Goal: Task Accomplishment & Management: Complete application form

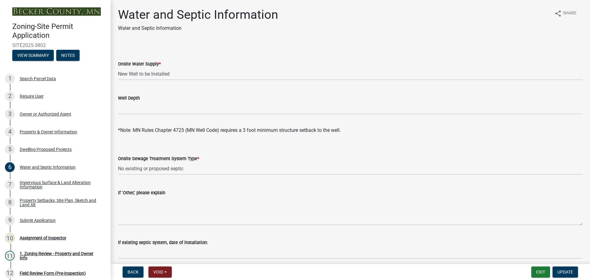
select select "295c6ba3-00c2-4229-aea3-8b4be6316de8"
select select "a01a1fb1-1490-43e2-af36-29ac4cf5629f"
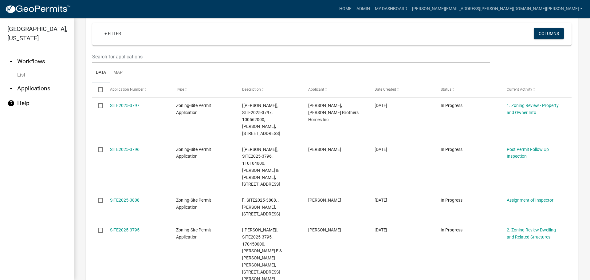
scroll to position [123, 0]
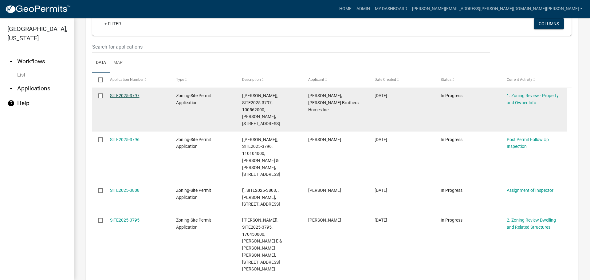
click at [132, 94] on link "SITE2025-3797" at bounding box center [125, 95] width 30 height 5
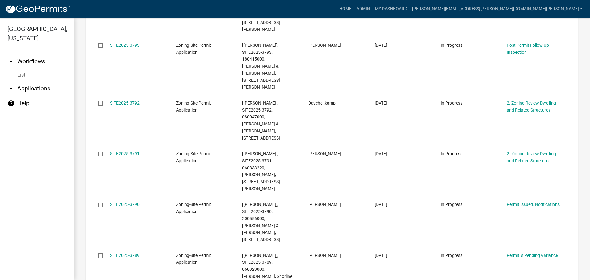
scroll to position [369, 0]
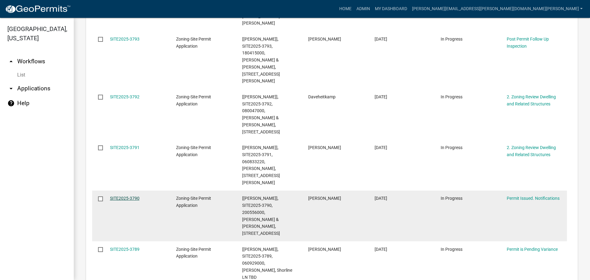
click at [129, 196] on link "SITE2025-3790" at bounding box center [125, 198] width 30 height 5
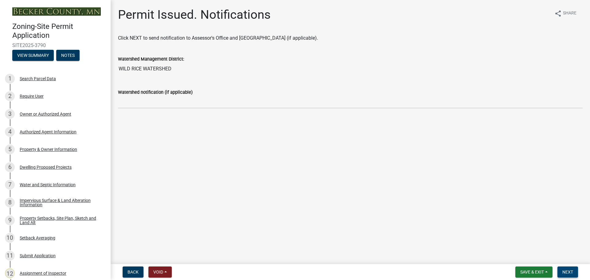
click at [568, 269] on button "Next" at bounding box center [567, 271] width 21 height 11
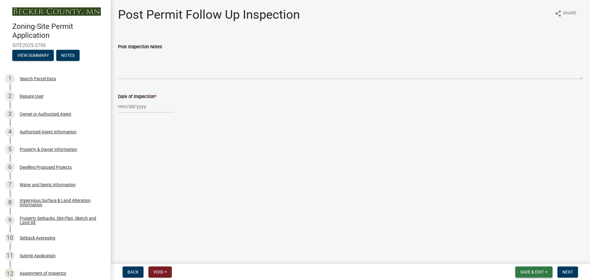
click at [542, 271] on span "Save & Exit" at bounding box center [532, 272] width 24 height 5
click at [534, 257] on button "Save & Exit" at bounding box center [527, 256] width 49 height 15
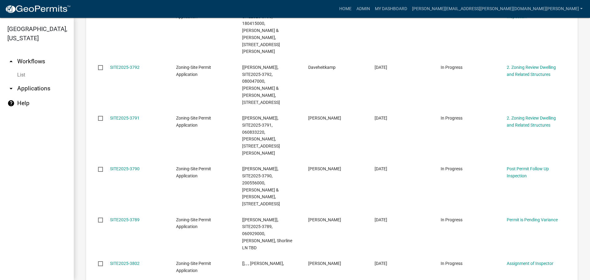
scroll to position [430, 0]
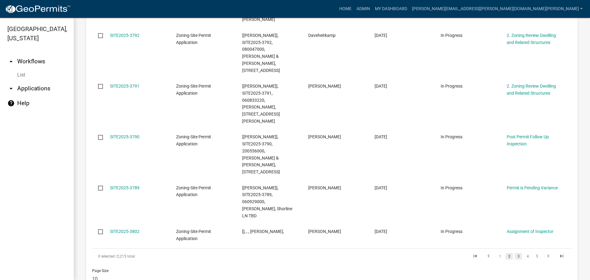
click at [515, 253] on link "3" at bounding box center [518, 256] width 7 height 7
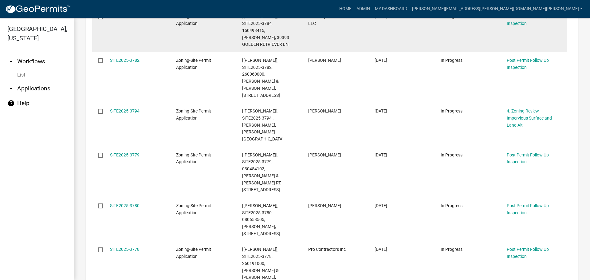
scroll to position [409, 0]
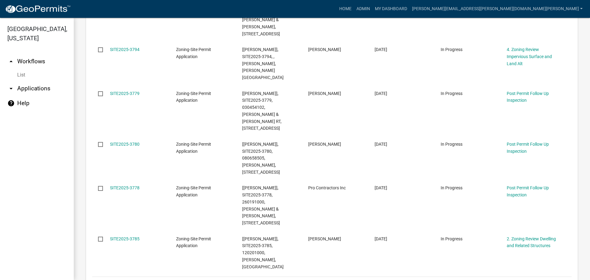
click at [524, 280] on link "4" at bounding box center [527, 284] width 7 height 7
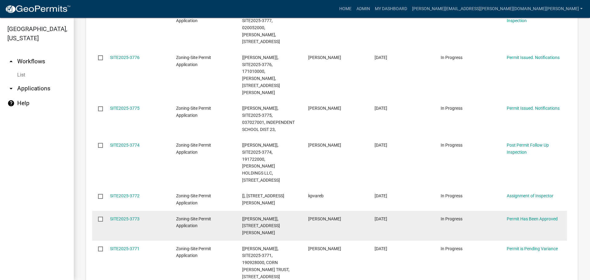
scroll to position [255, 0]
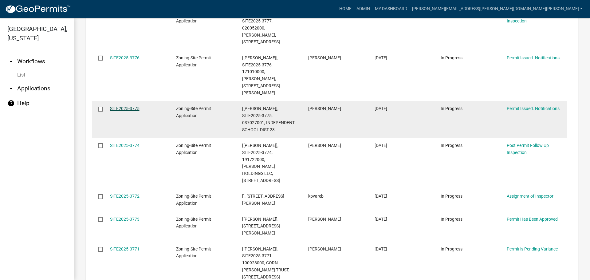
click at [126, 106] on link "SITE2025-3775" at bounding box center [125, 108] width 30 height 5
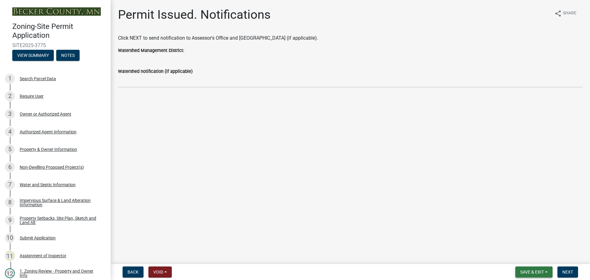
click at [545, 272] on button "Save & Exit" at bounding box center [533, 271] width 37 height 11
click at [470, 253] on main "Permit Issued. Notifications share Share Click NEXT to send notification to Ass…" at bounding box center [350, 131] width 479 height 262
click at [569, 271] on span "Next" at bounding box center [567, 272] width 11 height 5
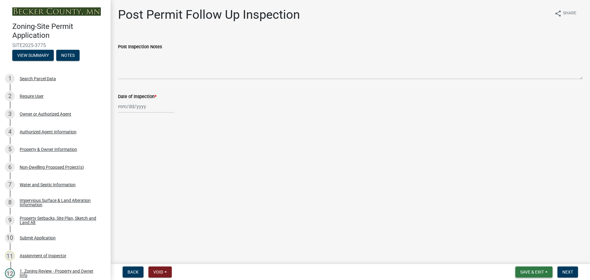
click at [534, 272] on span "Save & Exit" at bounding box center [532, 272] width 24 height 5
click at [524, 255] on button "Save & Exit" at bounding box center [527, 256] width 49 height 15
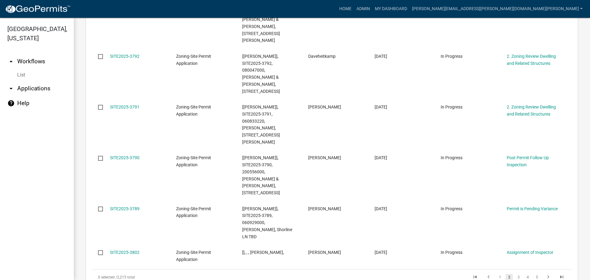
scroll to position [399, 0]
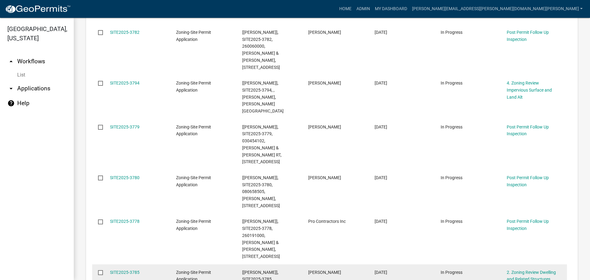
scroll to position [378, 0]
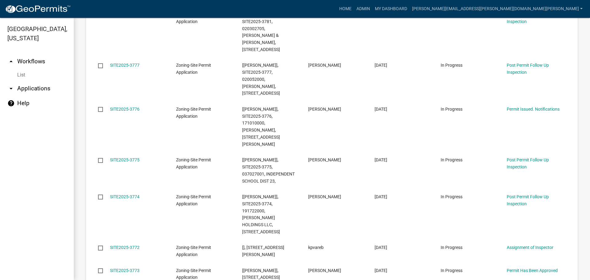
scroll to position [194, 0]
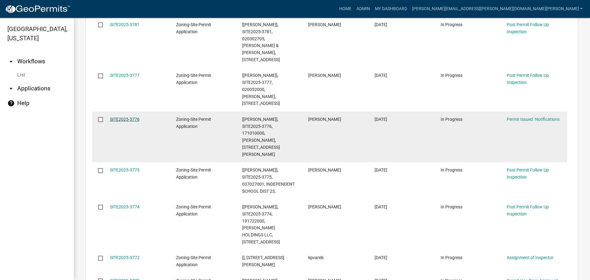
click at [122, 117] on link "SITE2025-3776" at bounding box center [125, 119] width 30 height 5
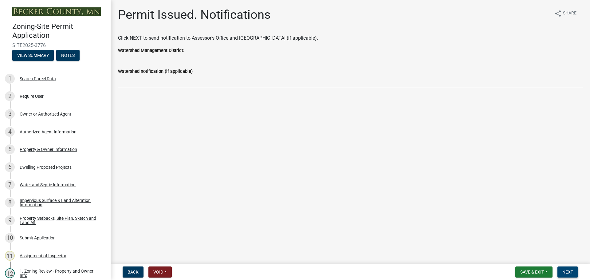
click at [564, 270] on span "Next" at bounding box center [567, 272] width 11 height 5
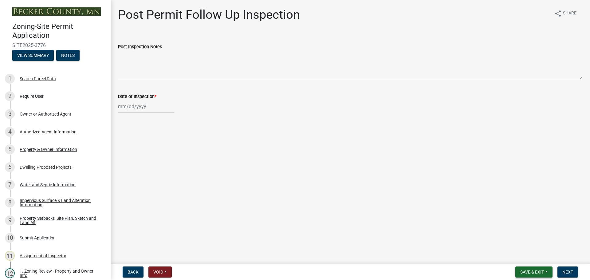
click at [539, 270] on span "Save & Exit" at bounding box center [532, 272] width 24 height 5
click at [532, 257] on button "Save & Exit" at bounding box center [527, 256] width 49 height 15
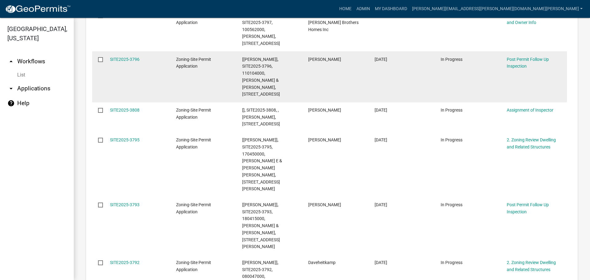
scroll to position [215, 0]
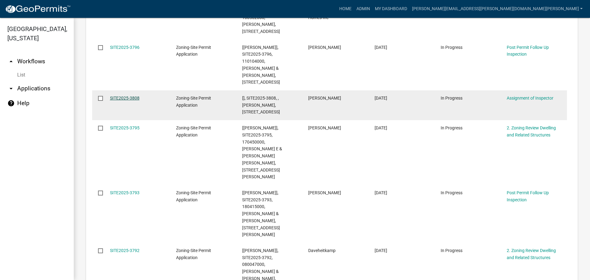
click at [119, 96] on link "SITE2025-3808" at bounding box center [125, 98] width 30 height 5
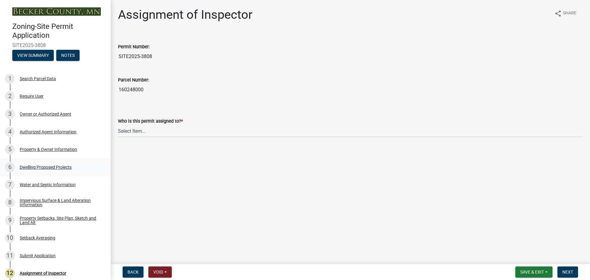
click at [40, 165] on div "Dwelling Proposed Projects" at bounding box center [46, 167] width 52 height 4
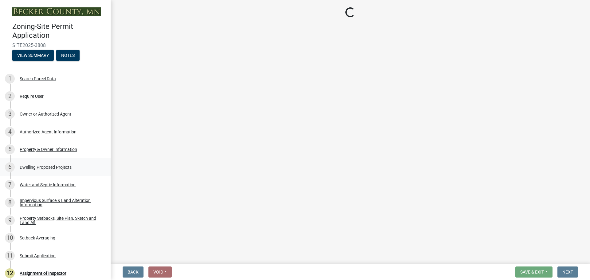
select select "5b8abcc6-67f7-49fb-8f25-c295ccc2b339"
select select "ba56d9f6-ced5-4c38-bdcc-33bfa85ac6de"
select select "59a6fdaa-56b6-4bcd-87b7-d867a7d784e6"
select select "4f5e2784-8c40-49a3-b0e9-8f1a3cbab4f4"
select select "e5b6e178-1d4e-46f3-8fba-19f7851c487a"
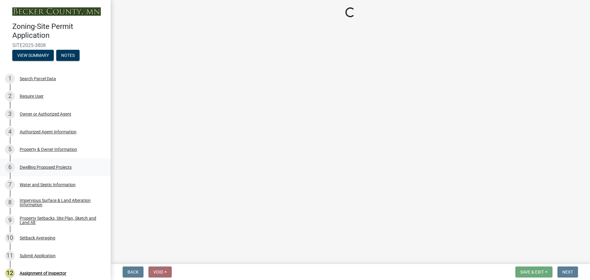
select select "ebb33175-329d-4f8e-9ee0-a71ca57f3362"
select select "5dd6cdd5-8b7d-4534-b791-478230f7b8b7"
select select "638dddef-31f4-4d73-b0b5-0ffc7b344434"
select select "0c863e3c-258e-4b1d-9985-47500660ce44"
select select "8786fdd2-7f96-462d-8069-e958fae6b9a0"
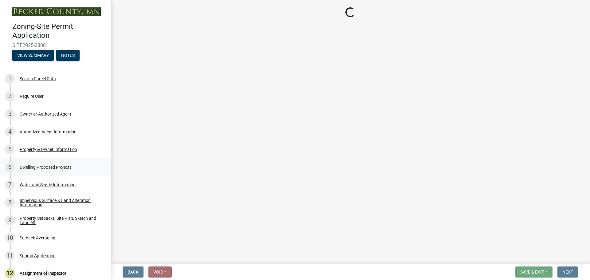
select select "a887a9bc-9b58-4ef9-9f6c-26d275076554"
select select "95a588f5-1928-44cb-95cb-f3dde79564ff"
select select "5c3531b8-bc96-4b07-92f8-845cfe46d7fc"
select select "8e4dc0e1-7dfa-4afc-85b9-5ad40795f204"
select select "ffb5c059-616d-4e71-8b5a-0d232edbecbf"
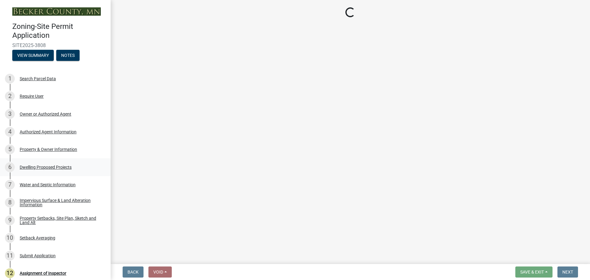
select select "dc6230dd-bdad-407f-bef0-b6909629af6d"
select select "7f420323-49a9-4fd0-9441-05b3dc777552"
select select "5c09849d-e6b9-47b1-a1e4-7038f384c9b1"
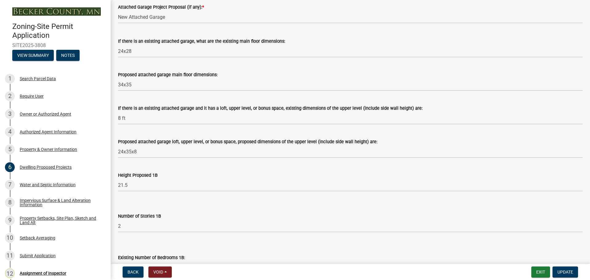
scroll to position [768, 0]
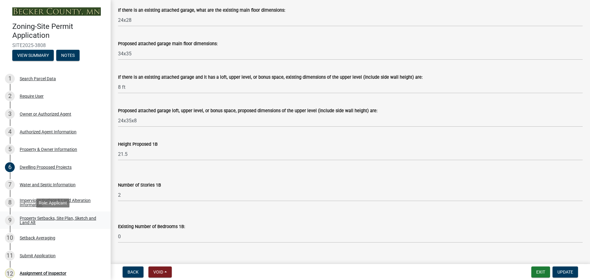
click at [42, 218] on div "Property Setbacks, Site Plan, Sketch and Land Alt" at bounding box center [60, 220] width 81 height 9
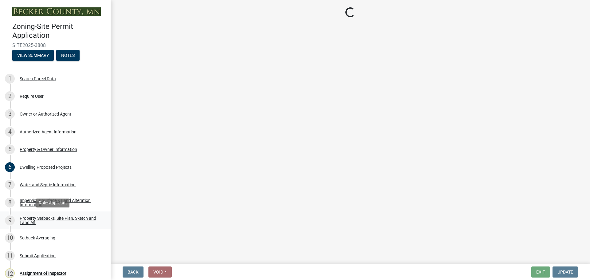
scroll to position [0, 0]
select select "7b13c63f-e699-4112-b373-98fbd28ec536"
select select "b827d36a-50e8-40dd-aeaa-a80d5c176b31"
select select "b56a4575-9846-47cf-8067-c59a4853da22"
select select "12f785fb-c378-4b18-841c-21c73dc99083"
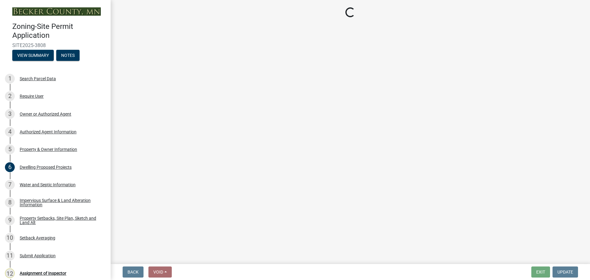
select select "e8ab2dc3-aa3f-46f3-9b4a-37eb25ad84af"
select select "27b2a8b4-abf6-463e-8c0c-7c5d2b4fe26f"
select select "5ad4ab64-b44e-481c-9000-9e5907aa74e1"
select select "e019de12-4845-45f2-ad10-5fb76eee0e55"
select select "c8b8ea71-7088-4e87-a493-7bc88cc2835b"
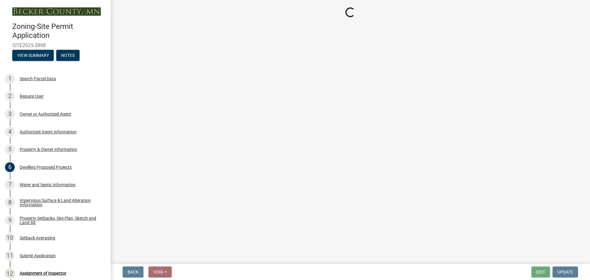
select select "d6c1d38b-8561-4345-845e-72dfbb0578a1"
select select "f51aecae-0421-4f67-bd2d-0cff8a85c7cd"
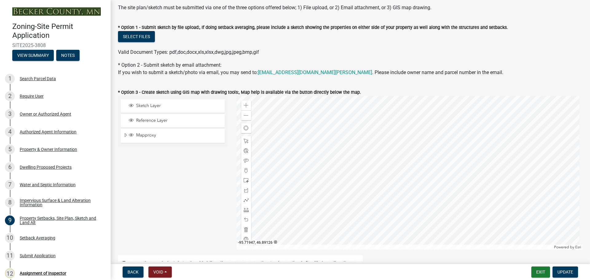
scroll to position [92, 0]
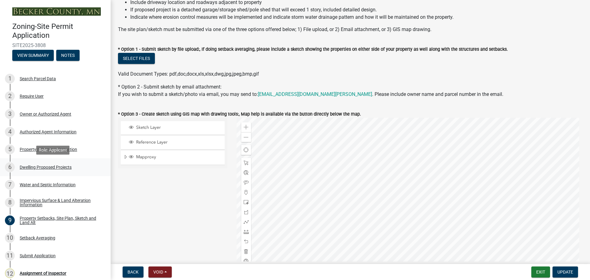
click at [59, 167] on div "Dwelling Proposed Projects" at bounding box center [46, 167] width 52 height 4
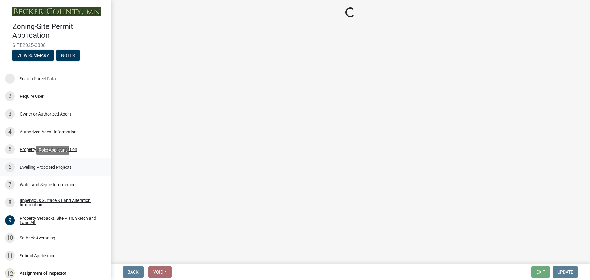
scroll to position [0, 0]
select select "5b8abcc6-67f7-49fb-8f25-c295ccc2b339"
select select "ba56d9f6-ced5-4c38-bdcc-33bfa85ac6de"
select select "59a6fdaa-56b6-4bcd-87b7-d867a7d784e6"
select select "4f5e2784-8c40-49a3-b0e9-8f1a3cbab4f4"
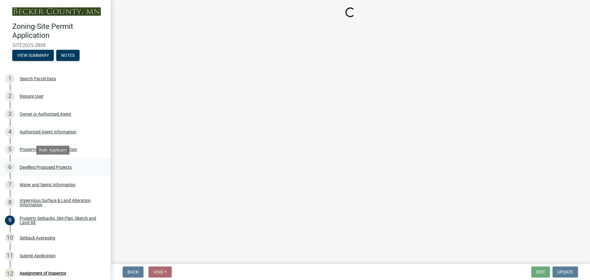
select select "e5b6e178-1d4e-46f3-8fba-19f7851c487a"
select select "ebb33175-329d-4f8e-9ee0-a71ca57f3362"
select select "5dd6cdd5-8b7d-4534-b791-478230f7b8b7"
select select "638dddef-31f4-4d73-b0b5-0ffc7b344434"
select select "0c863e3c-258e-4b1d-9985-47500660ce44"
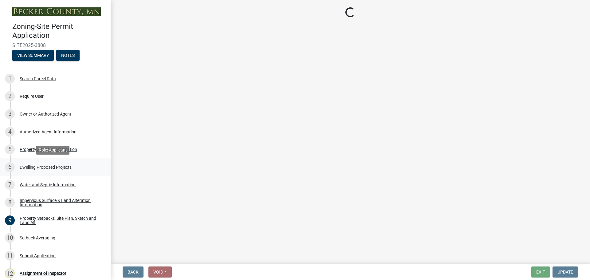
select select "8786fdd2-7f96-462d-8069-e958fae6b9a0"
select select "a887a9bc-9b58-4ef9-9f6c-26d275076554"
select select "95a588f5-1928-44cb-95cb-f3dde79564ff"
select select "5c3531b8-bc96-4b07-92f8-845cfe46d7fc"
select select "8e4dc0e1-7dfa-4afc-85b9-5ad40795f204"
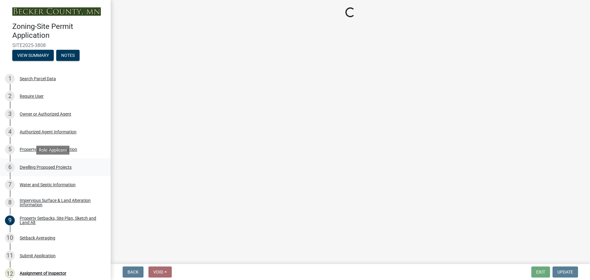
select select "ffb5c059-616d-4e71-8b5a-0d232edbecbf"
select select "dc6230dd-bdad-407f-bef0-b6909629af6d"
select select "7f420323-49a9-4fd0-9441-05b3dc777552"
select select "5c09849d-e6b9-47b1-a1e4-7038f384c9b1"
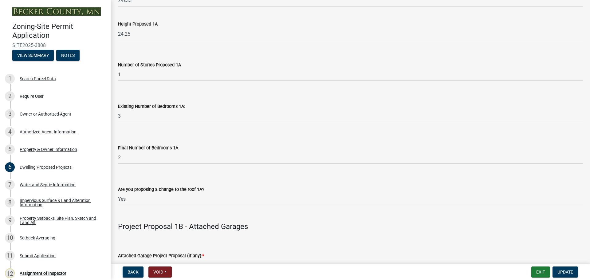
scroll to position [492, 0]
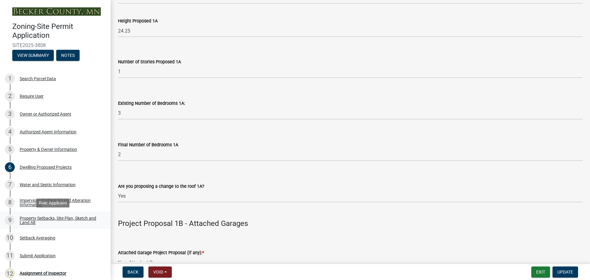
click at [57, 216] on div "Property Setbacks, Site Plan, Sketch and Land Alt" at bounding box center [60, 220] width 81 height 9
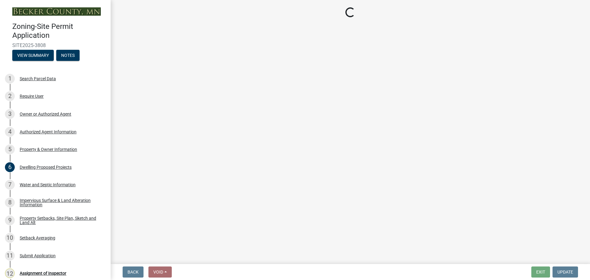
select select "7b13c63f-e699-4112-b373-98fbd28ec536"
select select "b827d36a-50e8-40dd-aeaa-a80d5c176b31"
select select "b56a4575-9846-47cf-8067-c59a4853da22"
select select "12f785fb-c378-4b18-841c-21c73dc99083"
select select "e8ab2dc3-aa3f-46f3-9b4a-37eb25ad84af"
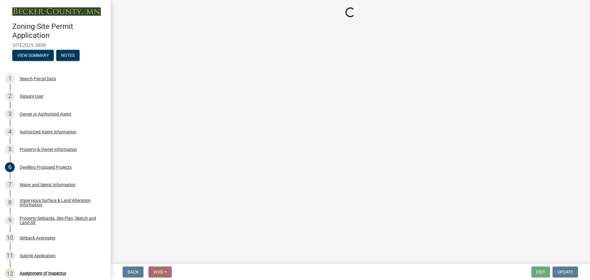
select select "27b2a8b4-abf6-463e-8c0c-7c5d2b4fe26f"
select select "5ad4ab64-b44e-481c-9000-9e5907aa74e1"
select select "e019de12-4845-45f2-ad10-5fb76eee0e55"
select select "c8b8ea71-7088-4e87-a493-7bc88cc2835b"
select select "d6c1d38b-8561-4345-845e-72dfbb0578a1"
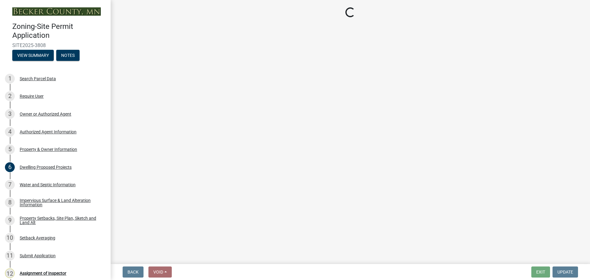
select select "f51aecae-0421-4f67-bd2d-0cff8a85c7cd"
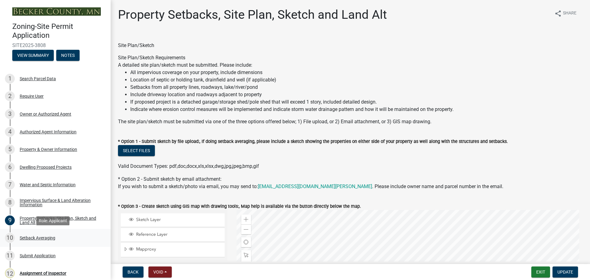
click at [53, 236] on div "Setback Averaging" at bounding box center [38, 238] width 36 height 4
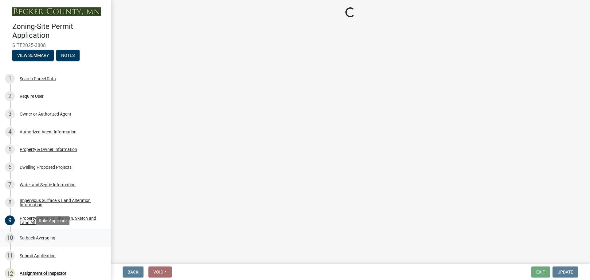
select select "329572f6-75bd-4676-be69-7dda04ea5a2b"
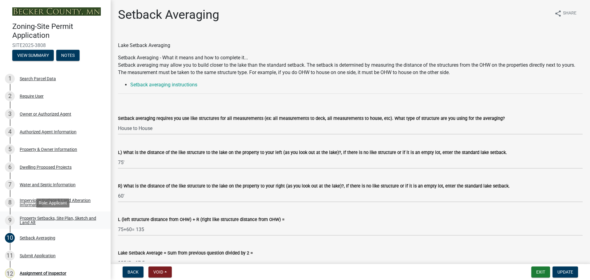
click at [56, 216] on div "Property Setbacks, Site Plan, Sketch and Land Alt" at bounding box center [60, 220] width 81 height 9
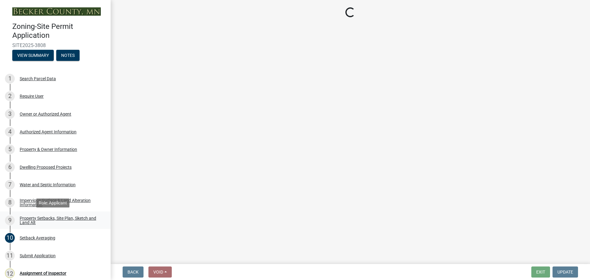
select select "7b13c63f-e699-4112-b373-98fbd28ec536"
select select "b827d36a-50e8-40dd-aeaa-a80d5c176b31"
select select "b56a4575-9846-47cf-8067-c59a4853da22"
select select "12f785fb-c378-4b18-841c-21c73dc99083"
select select "e8ab2dc3-aa3f-46f3-9b4a-37eb25ad84af"
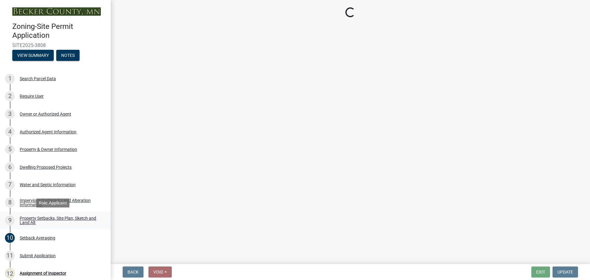
select select "27b2a8b4-abf6-463e-8c0c-7c5d2b4fe26f"
select select "5ad4ab64-b44e-481c-9000-9e5907aa74e1"
select select "e019de12-4845-45f2-ad10-5fb76eee0e55"
select select "c8b8ea71-7088-4e87-a493-7bc88cc2835b"
select select "d6c1d38b-8561-4345-845e-72dfbb0578a1"
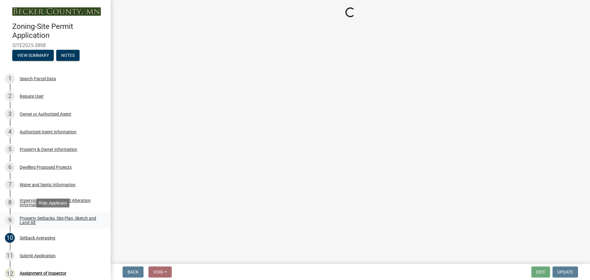
select select "f51aecae-0421-4f67-bd2d-0cff8a85c7cd"
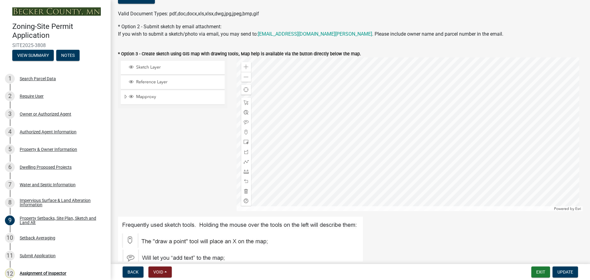
scroll to position [154, 0]
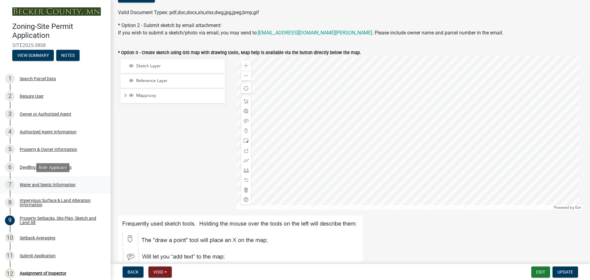
click at [52, 183] on div "Water and Septic Information" at bounding box center [48, 185] width 56 height 4
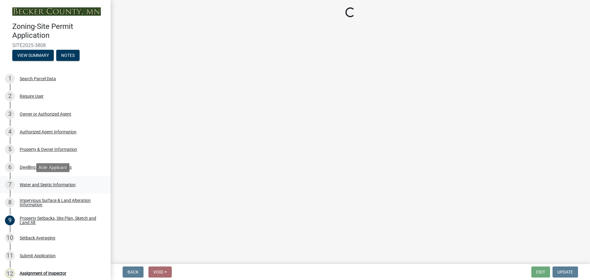
select select "9c51a48b-0bee-4836-8d5c-beab6e77ad2a"
select select "25b8aef2-9eed-4c0f-8836-08d4b8d082b1"
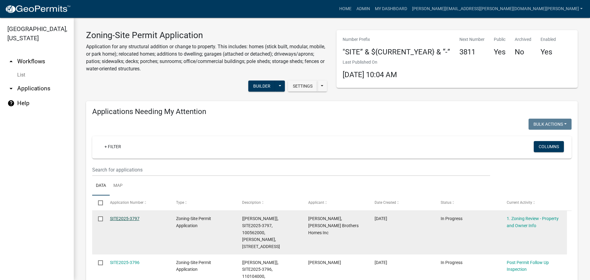
click at [131, 217] on link "SITE2025-3797" at bounding box center [125, 218] width 30 height 5
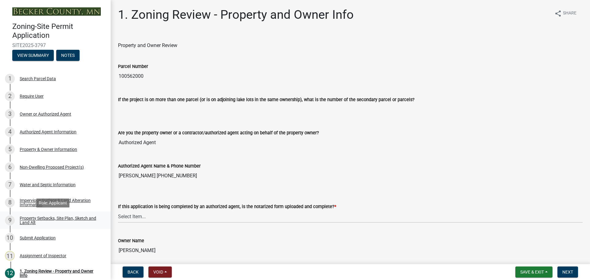
click at [52, 218] on div "Property Setbacks, Site Plan, Sketch and Land Alt" at bounding box center [60, 220] width 81 height 9
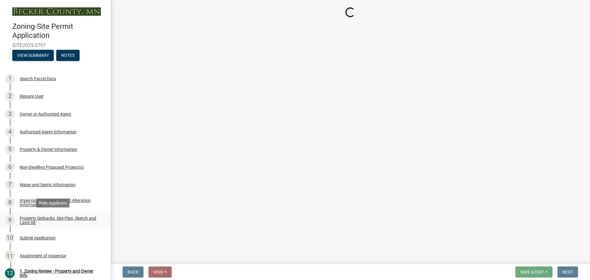
select select "7b13c63f-e699-4112-b373-98fbd28ec536"
select select "b827d36a-50e8-40dd-aeaa-a80d5c176b31"
select select "b56a4575-9846-47cf-8067-c59a4853da22"
select select "12f785fb-c378-4b18-841c-21c73dc99083"
select select "e8ab2dc3-aa3f-46f3-9b4a-37eb25ad84af"
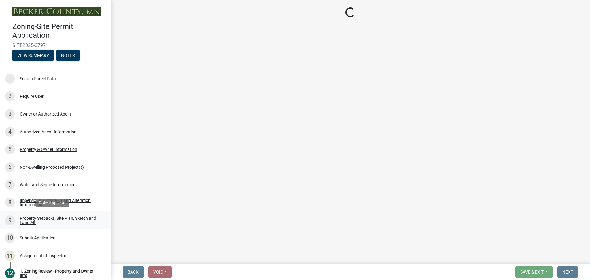
select select "27b2a8b4-abf6-463e-8c0c-7c5d2b4fe26f"
select select "5ad4ab64-b44e-481c-9000-9e5907aa74e1"
select select "e019de12-4845-45f2-ad10-5fb76eee0e55"
select select "288143c3-cc30-40f5-bb2a-2522511345b2"
select select "d6c1d38b-8561-4345-845e-72dfbb0578a1"
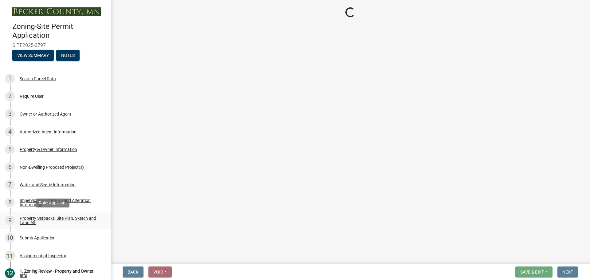
select select "4421853d-5e11-4b64-95ec-6c47066881cc"
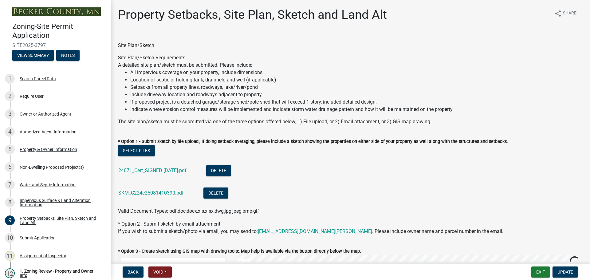
click at [168, 167] on div "24071_Cert_SIGNED [DATE].pdf" at bounding box center [157, 171] width 78 height 13
click at [167, 170] on link "24071_Cert_SIGNED [DATE].pdf" at bounding box center [152, 170] width 68 height 6
click at [174, 169] on link "24071_Cert_SIGNED [DATE].pdf" at bounding box center [152, 170] width 68 height 6
click at [146, 193] on link "SKM_C224e25081410390.pdf" at bounding box center [150, 193] width 65 height 6
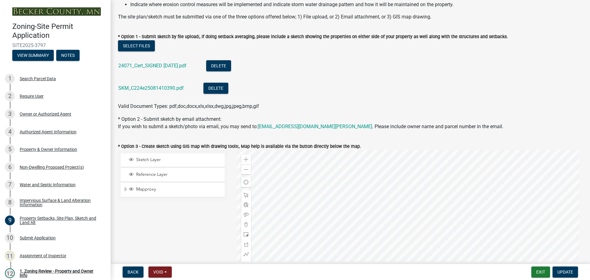
scroll to position [123, 0]
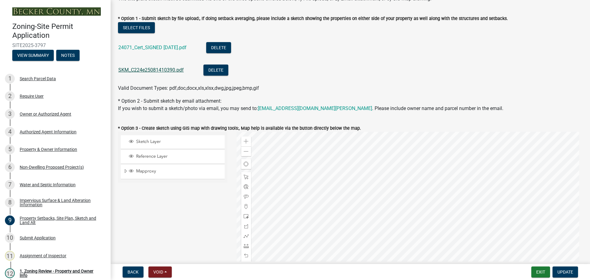
click at [143, 67] on link "SKM_C224e25081410390.pdf" at bounding box center [150, 70] width 65 height 6
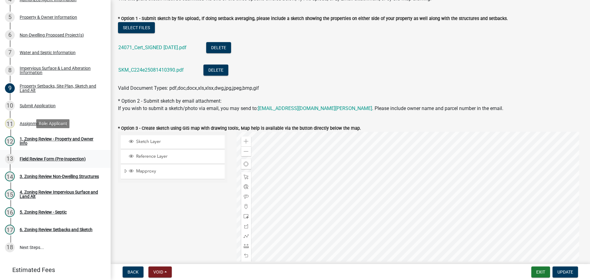
scroll to position [151, 0]
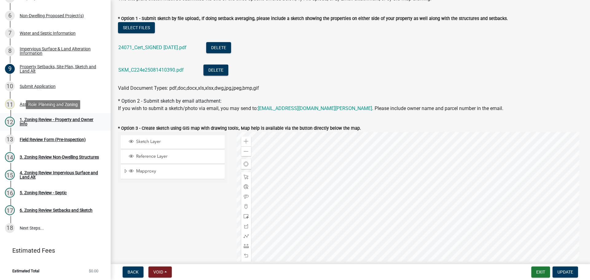
click at [66, 117] on div "1. Zoning Review - Property and Owner Info" at bounding box center [60, 121] width 81 height 9
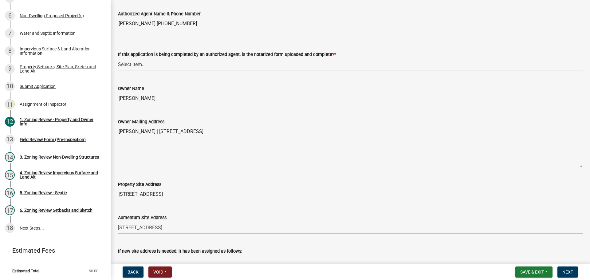
scroll to position [154, 0]
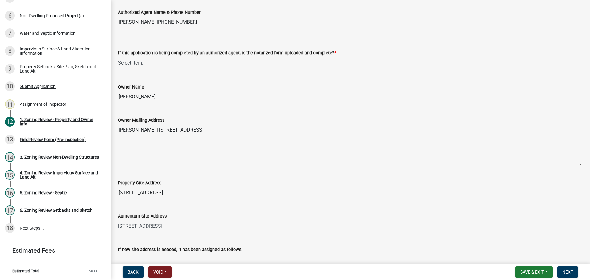
click at [141, 63] on select "Select Item... Yes No N/A" at bounding box center [350, 63] width 465 height 13
click at [118, 57] on select "Select Item... Yes No N/A" at bounding box center [350, 63] width 465 height 13
select select "b279cdb4-a9c7-4e65-a8bd-797316f5be14"
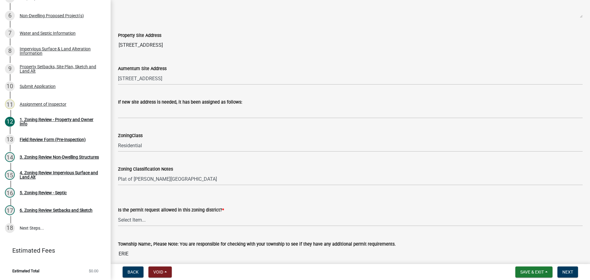
scroll to position [399, 0]
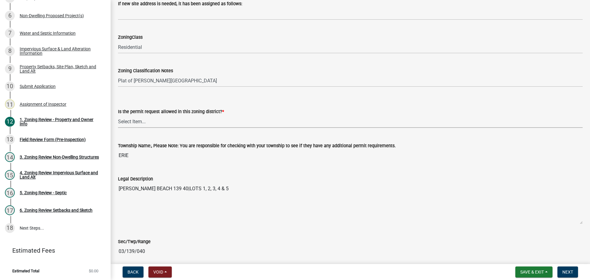
click at [143, 120] on select "Select Item... Yes No" at bounding box center [350, 121] width 465 height 13
click at [118, 115] on select "Select Item... Yes No" at bounding box center [350, 121] width 465 height 13
select select "b4f32c46-6248-4748-b47c-fa4933858724"
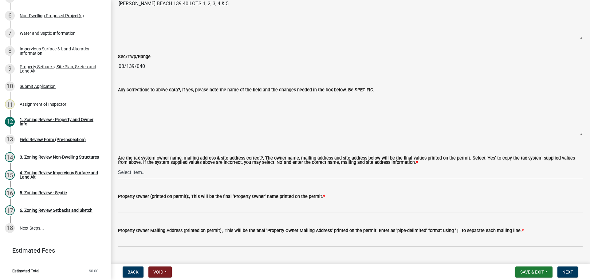
scroll to position [676, 0]
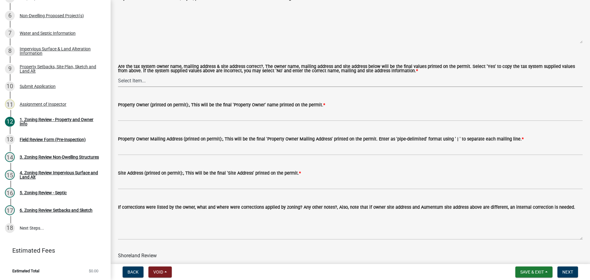
click at [137, 83] on select "Select Item... Yes No" at bounding box center [350, 80] width 465 height 13
click at [118, 75] on select "Select Item... Yes No" at bounding box center [350, 80] width 465 height 13
select select "ab6c2257-4786-48e5-86d0-1194833f57c8"
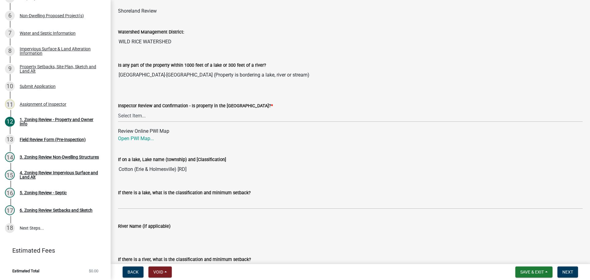
scroll to position [922, 0]
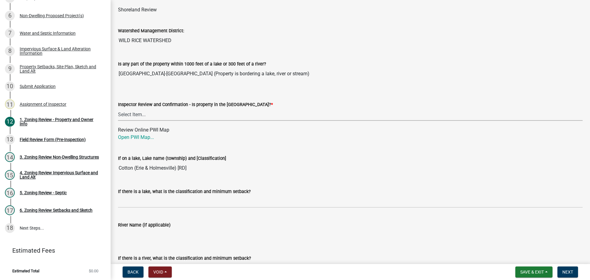
click at [143, 112] on select "Select Item... Within [GEOGRAPHIC_DATA] (SD) Not in [GEOGRAPHIC_DATA] (NOTSL)" at bounding box center [350, 114] width 465 height 13
click at [118, 108] on select "Select Item... Within [GEOGRAPHIC_DATA] (SD) Not in [GEOGRAPHIC_DATA] (NOTSL)" at bounding box center [350, 114] width 465 height 13
select select "de99b201-fb85-4000-88f5-6f49f4ff2101"
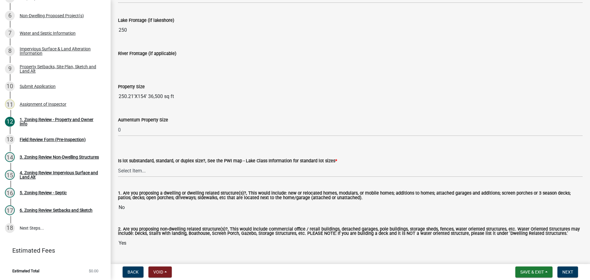
scroll to position [1277, 0]
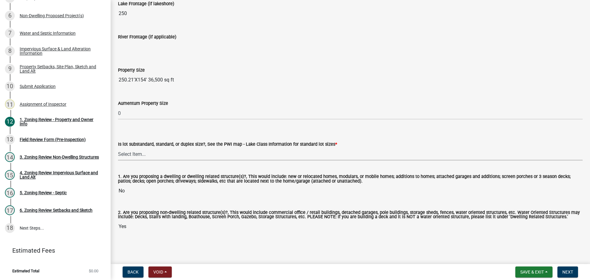
click at [134, 154] on select "Select Item... Non-Riparian and not back lot Substandard Non-Riparian Backlot S…" at bounding box center [350, 154] width 465 height 13
click at [118, 148] on select "Select Item... Non-Riparian and not back lot Substandard Non-Riparian Backlot S…" at bounding box center [350, 154] width 465 height 13
select select "bebe3d63-d6b7-40ee-9a8d-3c7f124c1a67"
click at [567, 271] on span "Next" at bounding box center [567, 272] width 11 height 5
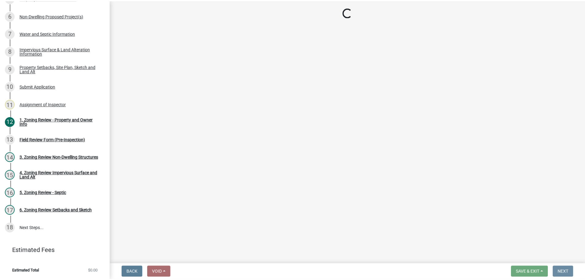
scroll to position [0, 0]
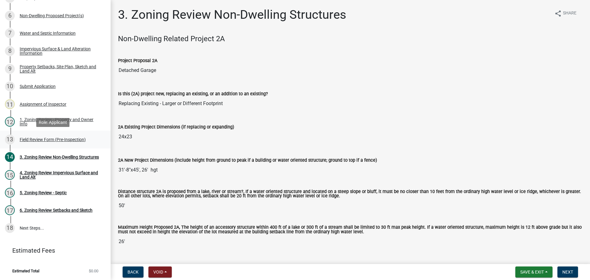
click at [58, 136] on div "13 Field Review Form (Pre-Inspection)" at bounding box center [53, 140] width 96 height 10
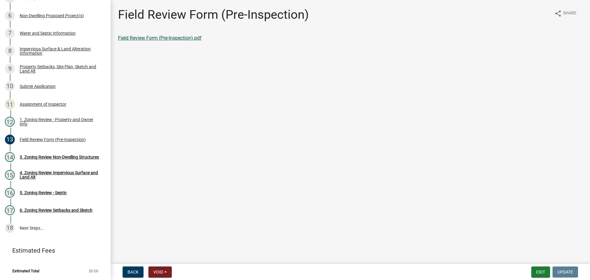
click at [140, 38] on link "Field Review Form (Pre-Inspection).pdf" at bounding box center [160, 38] width 84 height 6
click at [541, 270] on button "Exit" at bounding box center [540, 271] width 19 height 11
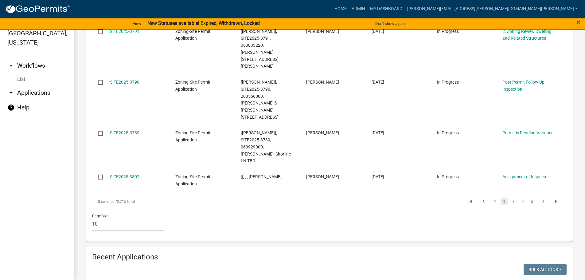
scroll to position [431, 0]
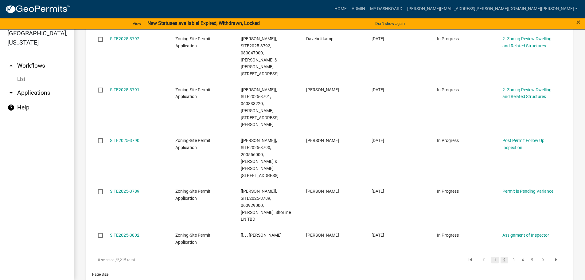
click at [492, 257] on link "1" at bounding box center [495, 260] width 7 height 7
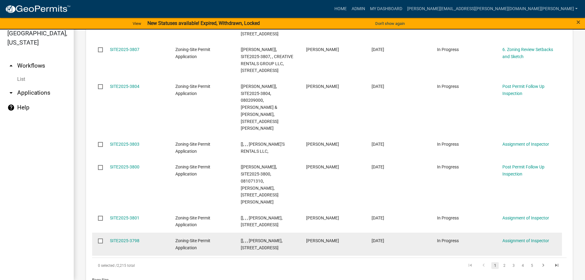
scroll to position [434, 0]
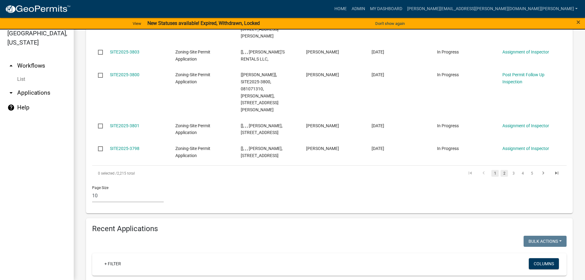
click at [501, 170] on link "2" at bounding box center [504, 173] width 7 height 7
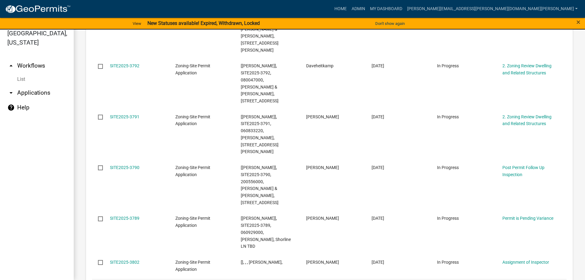
scroll to position [445, 0]
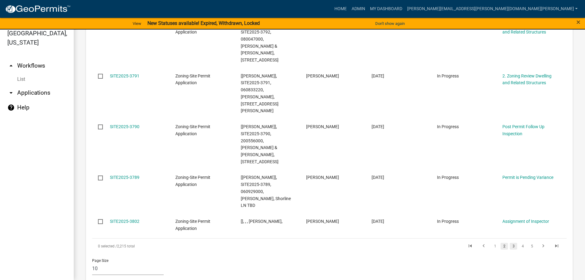
click at [510, 243] on link "3" at bounding box center [513, 246] width 7 height 7
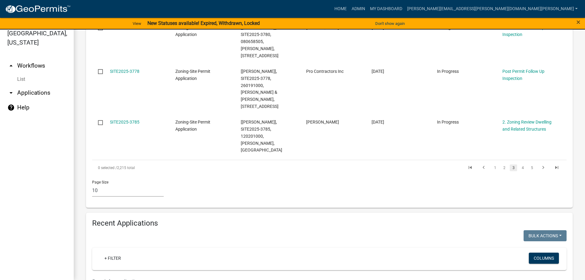
scroll to position [516, 0]
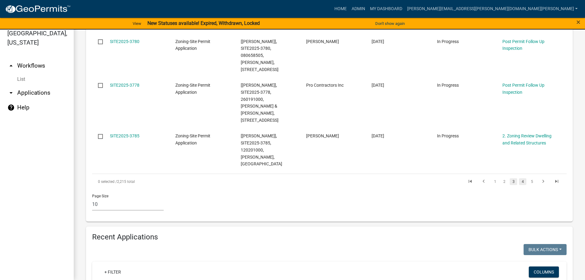
click at [520, 178] on link "4" at bounding box center [522, 181] width 7 height 7
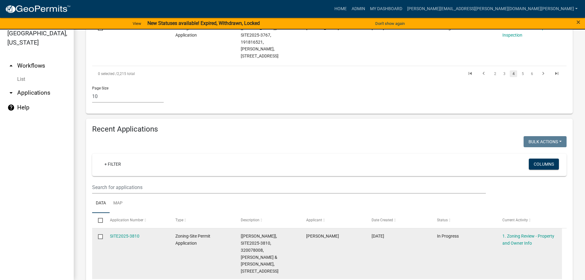
scroll to position [391, 0]
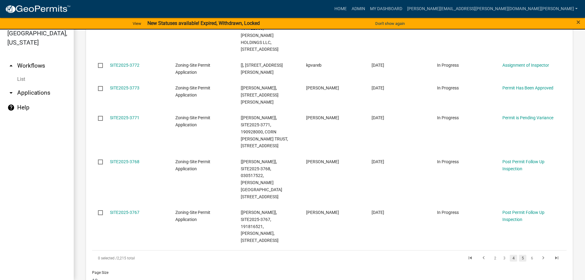
click at [519, 255] on link "5" at bounding box center [522, 258] width 7 height 7
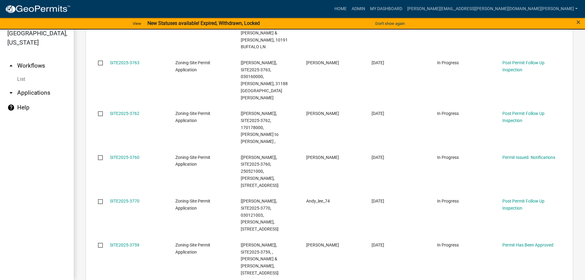
scroll to position [275, 0]
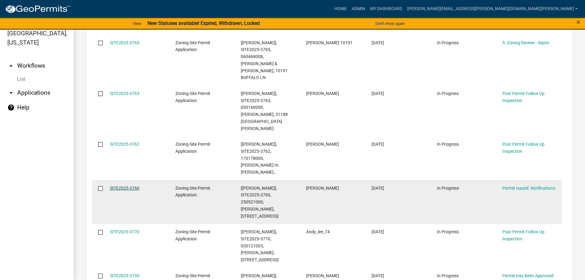
click at [123, 186] on link "SITE2025-3760" at bounding box center [125, 188] width 30 height 5
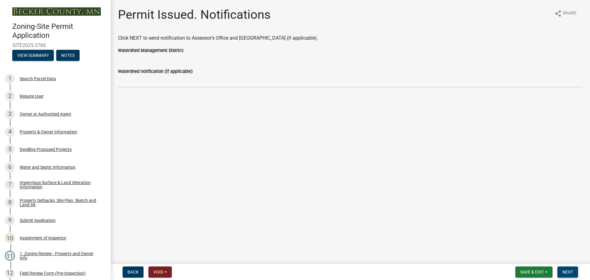
click at [565, 269] on button "Next" at bounding box center [567, 271] width 21 height 11
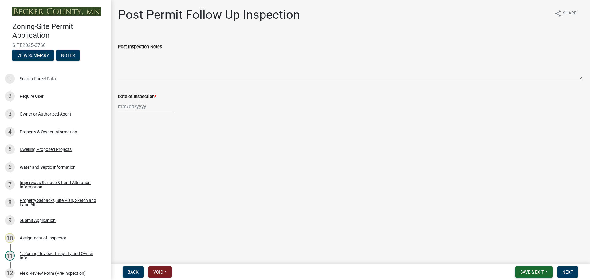
click at [538, 270] on span "Save & Exit" at bounding box center [532, 272] width 24 height 5
click at [521, 255] on button "Save & Exit" at bounding box center [527, 256] width 49 height 15
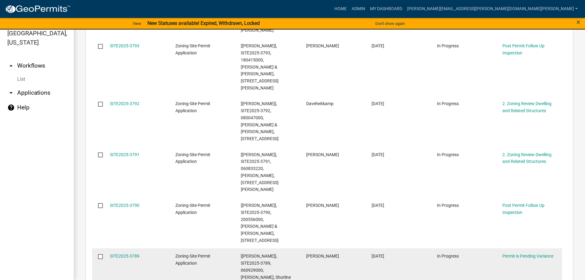
scroll to position [369, 0]
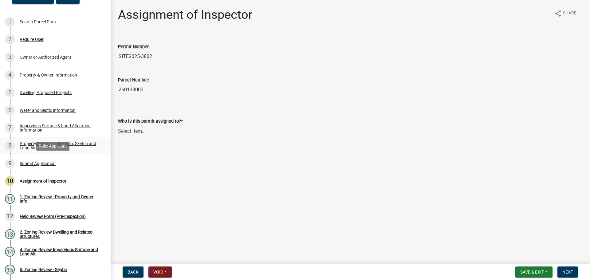
scroll to position [61, 0]
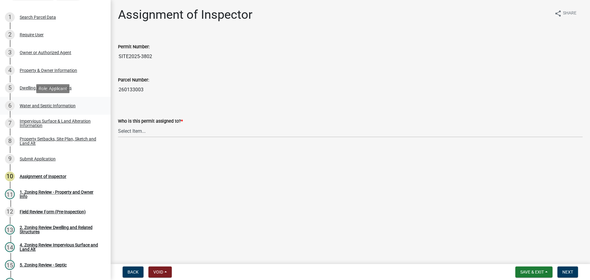
click at [52, 104] on div "Water and Septic Information" at bounding box center [48, 106] width 56 height 4
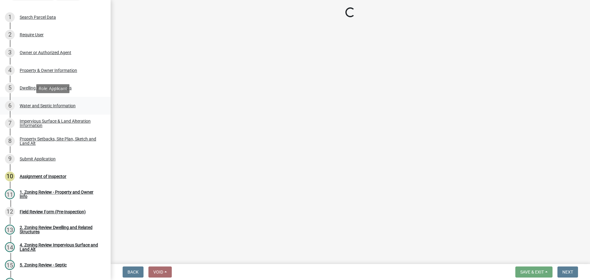
select select "295c6ba3-00c2-4229-aea3-8b4be6316de8"
select select "a01a1fb1-1490-43e2-af36-29ac4cf5629f"
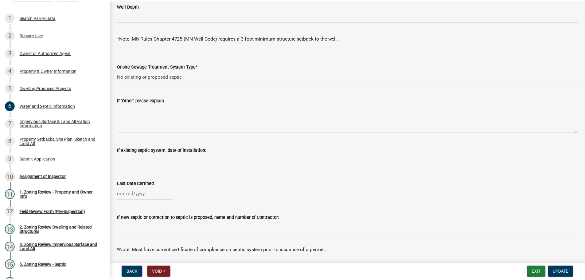
scroll to position [0, 0]
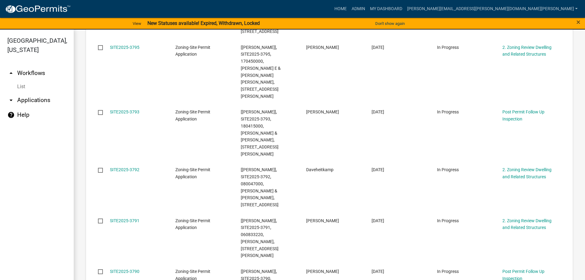
scroll to position [430, 0]
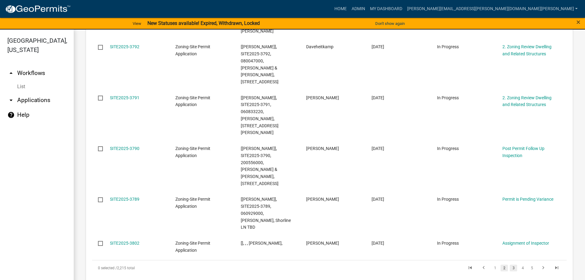
click at [510, 265] on link "3" at bounding box center [513, 268] width 7 height 7
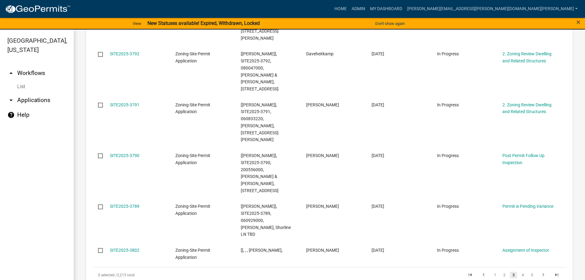
click at [509, 242] on datatable-body-cell "Assignment of Inspector" at bounding box center [529, 253] width 65 height 23
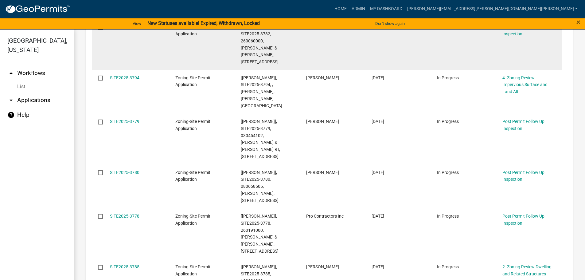
scroll to position [515, 0]
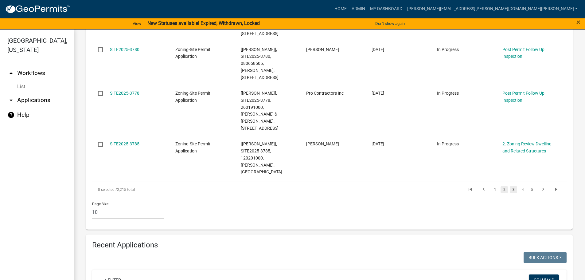
click at [501, 186] on link "2" at bounding box center [504, 189] width 7 height 7
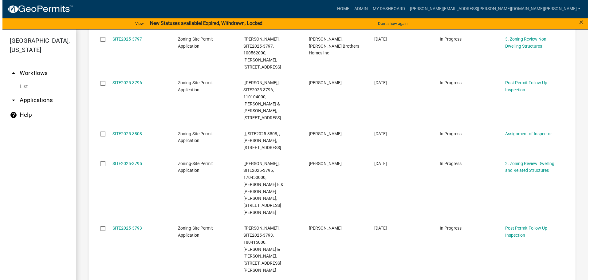
scroll to position [184, 0]
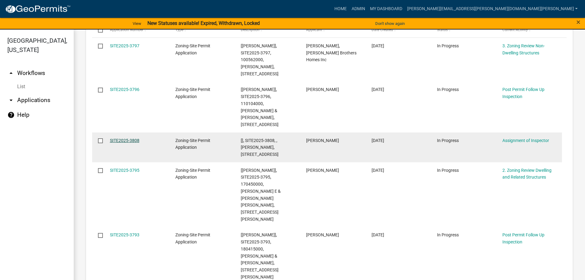
click at [138, 138] on link "SITE2025-3808" at bounding box center [125, 140] width 30 height 5
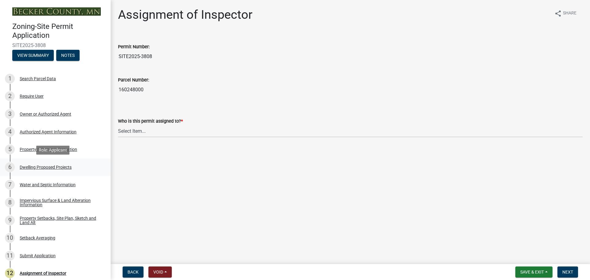
click at [54, 166] on div "Dwelling Proposed Projects" at bounding box center [46, 167] width 52 height 4
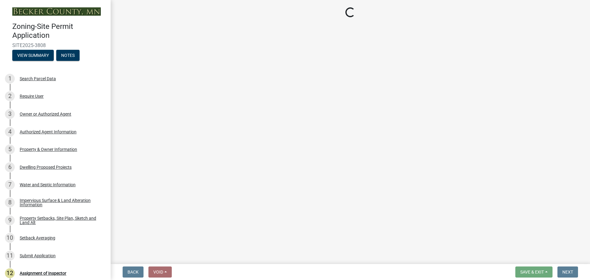
select select "5b8abcc6-67f7-49fb-8f25-c295ccc2b339"
select select "ba56d9f6-ced5-4c38-bdcc-33bfa85ac6de"
select select "59a6fdaa-56b6-4bcd-87b7-d867a7d784e6"
select select "4f5e2784-8c40-49a3-b0e9-8f1a3cbab4f4"
select select "e5b6e178-1d4e-46f3-8fba-19f7851c487a"
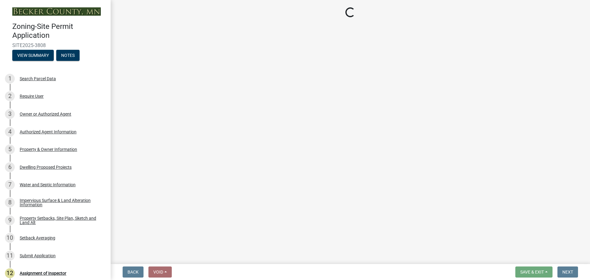
select select "ebb33175-329d-4f8e-9ee0-a71ca57f3362"
select select "5dd6cdd5-8b7d-4534-b791-478230f7b8b7"
select select "638dddef-31f4-4d73-b0b5-0ffc7b344434"
select select "0c863e3c-258e-4b1d-9985-47500660ce44"
select select "8786fdd2-7f96-462d-8069-e958fae6b9a0"
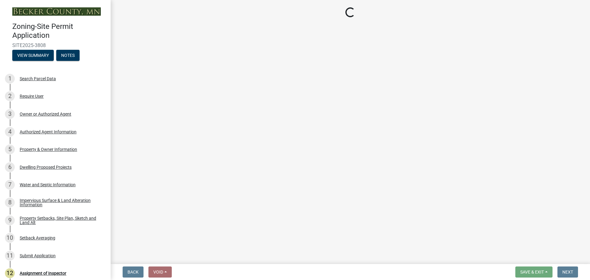
select select "a887a9bc-9b58-4ef9-9f6c-26d275076554"
select select "95a588f5-1928-44cb-95cb-f3dde79564ff"
select select "5c3531b8-bc96-4b07-92f8-845cfe46d7fc"
select select "8e4dc0e1-7dfa-4afc-85b9-5ad40795f204"
select select "ffb5c059-616d-4e71-8b5a-0d232edbecbf"
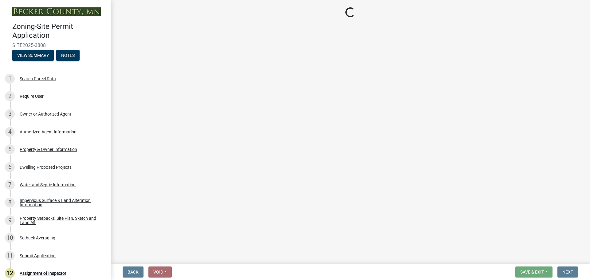
select select "dc6230dd-bdad-407f-bef0-b6909629af6d"
select select "7f420323-49a9-4fd0-9441-05b3dc777552"
select select "5c09849d-e6b9-47b1-a1e4-7038f384c9b1"
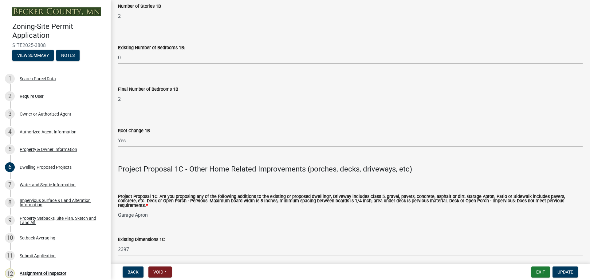
scroll to position [953, 0]
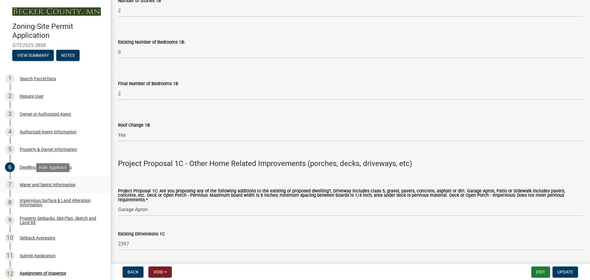
click at [40, 184] on div "Water and Septic Information" at bounding box center [48, 185] width 56 height 4
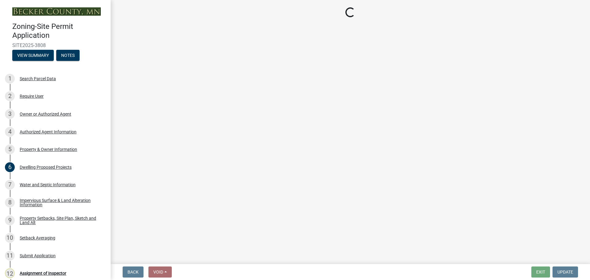
select select "9c51a48b-0bee-4836-8d5c-beab6e77ad2a"
select select "25b8aef2-9eed-4c0f-8836-08d4b8d082b1"
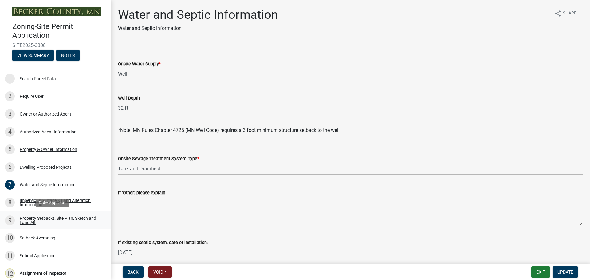
click at [49, 216] on div "Property Setbacks, Site Plan, Sketch and Land Alt" at bounding box center [60, 220] width 81 height 9
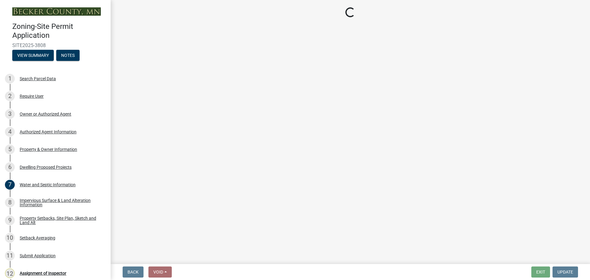
select select "7b13c63f-e699-4112-b373-98fbd28ec536"
select select "b827d36a-50e8-40dd-aeaa-a80d5c176b31"
select select "b56a4575-9846-47cf-8067-c59a4853da22"
select select "12f785fb-c378-4b18-841c-21c73dc99083"
select select "e8ab2dc3-aa3f-46f3-9b4a-37eb25ad84af"
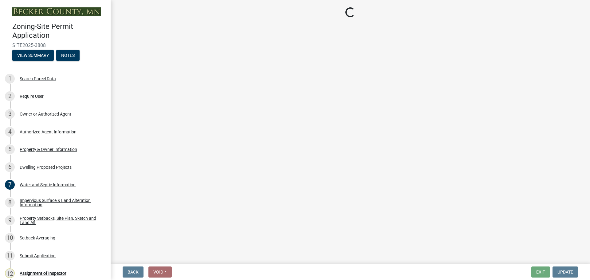
select select "27b2a8b4-abf6-463e-8c0c-7c5d2b4fe26f"
select select "5ad4ab64-b44e-481c-9000-9e5907aa74e1"
select select "e019de12-4845-45f2-ad10-5fb76eee0e55"
select select "c8b8ea71-7088-4e87-a493-7bc88cc2835b"
select select "d6c1d38b-8561-4345-845e-72dfbb0578a1"
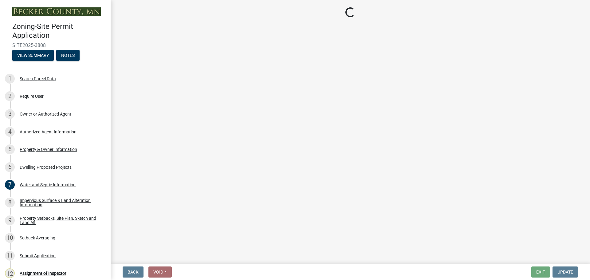
select select "f51aecae-0421-4f67-bd2d-0cff8a85c7cd"
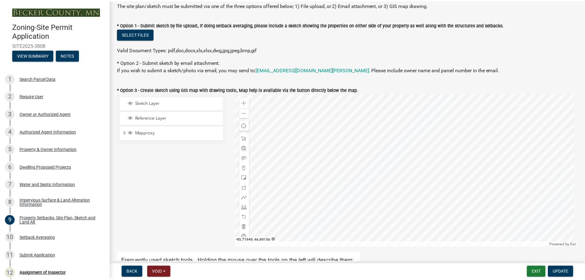
scroll to position [123, 0]
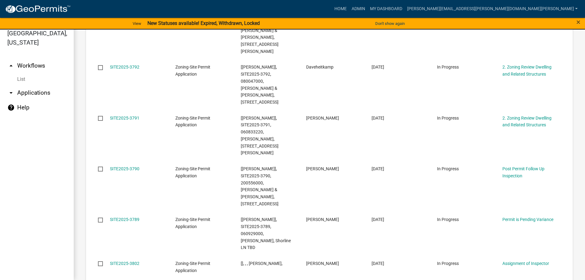
scroll to position [400, 0]
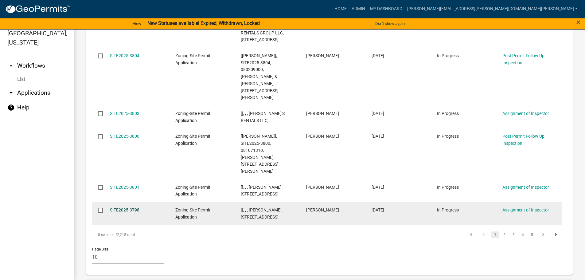
click at [139, 207] on link "SITE2025-3798" at bounding box center [125, 209] width 30 height 5
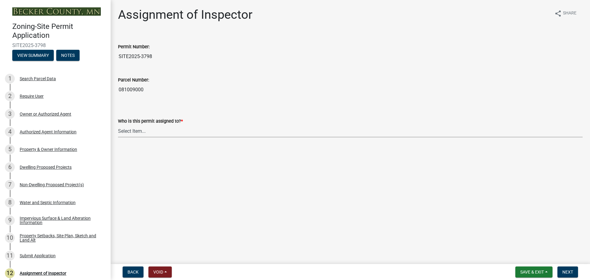
click at [139, 130] on select "Select Item... [PERSON_NAME] [PERSON_NAME] [PERSON_NAME] [PERSON_NAME] [PERSON_…" at bounding box center [350, 131] width 465 height 13
click at [118, 125] on select "Select Item... [PERSON_NAME] [PERSON_NAME] [PERSON_NAME] [PERSON_NAME] [PERSON_…" at bounding box center [350, 131] width 465 height 13
select select "ebd8400e-d8d5-49f8-911f-e671eb76408a"
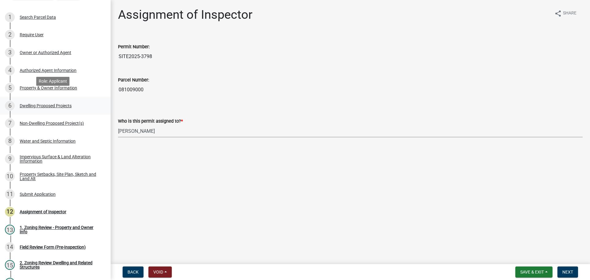
scroll to position [92, 0]
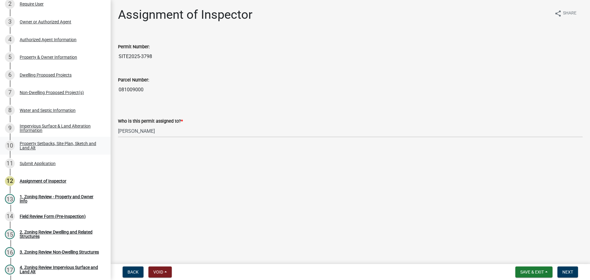
click at [48, 142] on div "Property Setbacks, Site Plan, Sketch and Land Alt" at bounding box center [60, 145] width 81 height 9
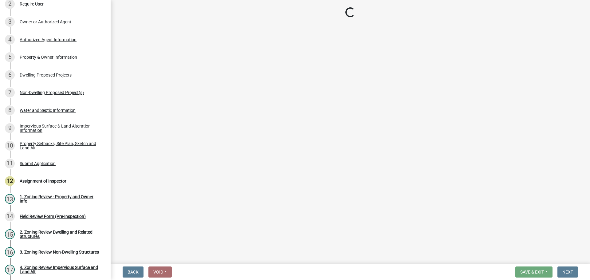
select select "7b13c63f-e699-4112-b373-98fbd28ec536"
select select "2e080c5a-0cc7-4619-8f05-57ce16dac6f0"
select select "b56a4575-9846-47cf-8067-c59a4853da22"
select select "12f785fb-c378-4b18-841c-21c73dc99083"
select select "5c3bc124-316a-4e31-81ed-fa9247a28fef"
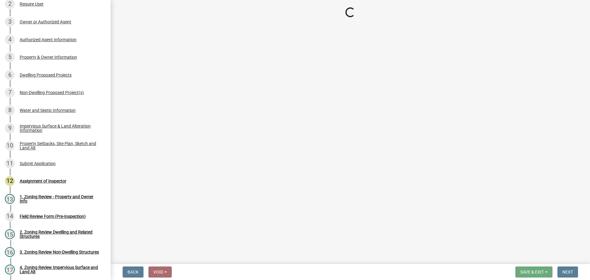
select select "aa6c7ffd-a452-4f17-af46-2abaeaed4180"
select select "5ad4ab64-b44e-481c-9000-9e5907aa74e1"
select select "3ef6ed64-418f-4dfa-9020-48b6b52c6910"
select select "c8b8ea71-7088-4e87-a493-7bc88cc2835b"
select select "a4ce8fad-3c47-4e2b-9375-28a8f2ee630b"
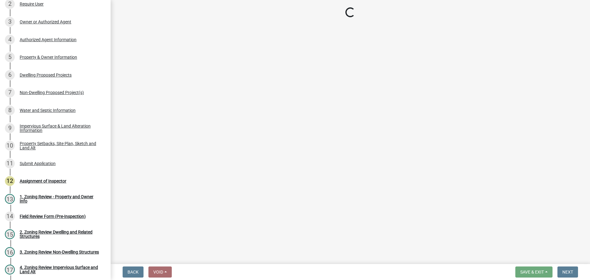
select select "19d13e65-c93d-443e-910a-7a17299544cc"
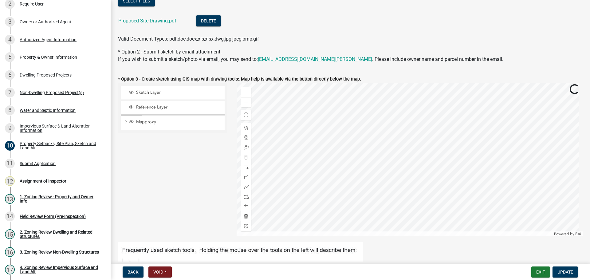
scroll to position [154, 0]
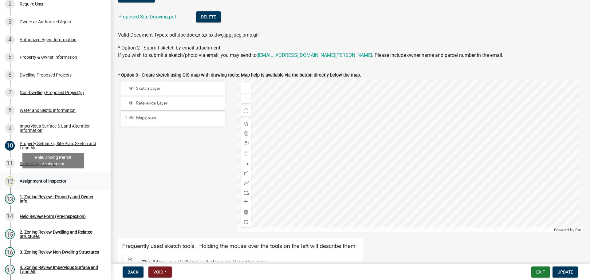
click at [51, 179] on div "Assignment of Inspector" at bounding box center [43, 181] width 47 height 4
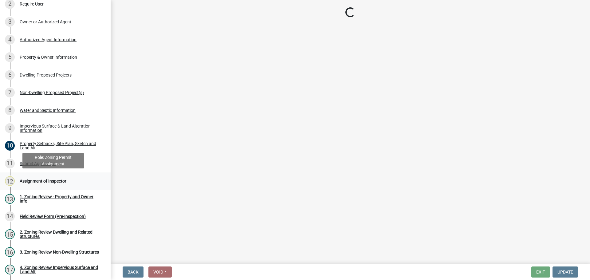
scroll to position [0, 0]
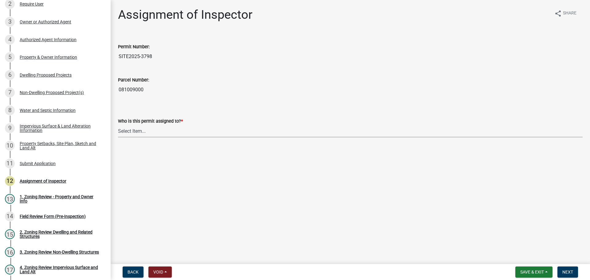
drag, startPoint x: 129, startPoint y: 130, endPoint x: 130, endPoint y: 135, distance: 4.8
click at [129, 130] on select "Select Item... [PERSON_NAME] [PERSON_NAME] [PERSON_NAME] [PERSON_NAME] [PERSON_…" at bounding box center [350, 131] width 465 height 13
click at [118, 125] on select "Select Item... [PERSON_NAME] [PERSON_NAME] [PERSON_NAME] [PERSON_NAME] [PERSON_…" at bounding box center [350, 131] width 465 height 13
select select "ebd8400e-d8d5-49f8-911f-e671eb76408a"
click at [564, 270] on span "Next" at bounding box center [567, 272] width 11 height 5
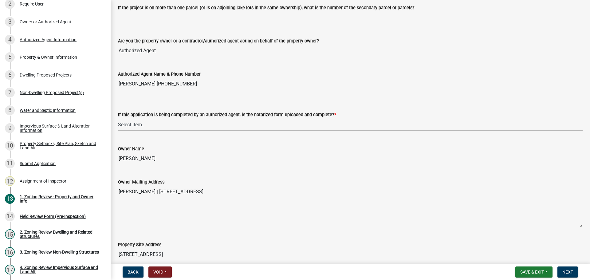
scroll to position [92, 0]
click at [128, 121] on select "Select Item... Yes No N/A" at bounding box center [350, 124] width 465 height 13
click at [118, 118] on select "Select Item... Yes No N/A" at bounding box center [350, 124] width 465 height 13
select select "b279cdb4-a9c7-4e65-a8bd-797316f5be14"
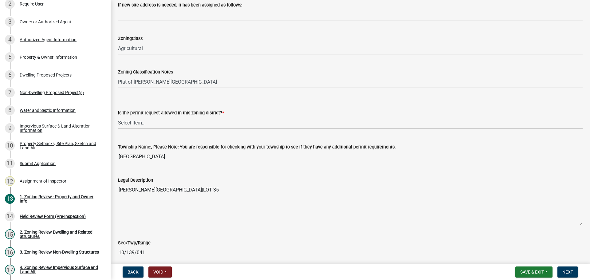
scroll to position [399, 0]
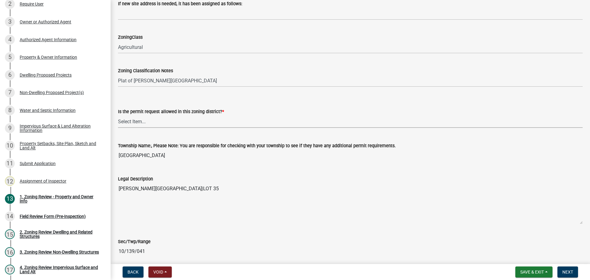
drag, startPoint x: 129, startPoint y: 120, endPoint x: 134, endPoint y: 126, distance: 8.4
click at [129, 120] on select "Select Item... Yes No" at bounding box center [350, 121] width 465 height 13
click at [118, 115] on select "Select Item... Yes No" at bounding box center [350, 121] width 465 height 13
select select "b4f32c46-6248-4748-b47c-fa4933858724"
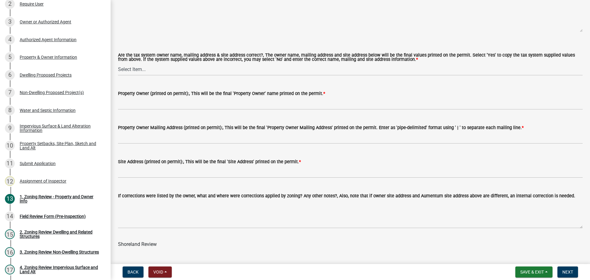
scroll to position [707, 0]
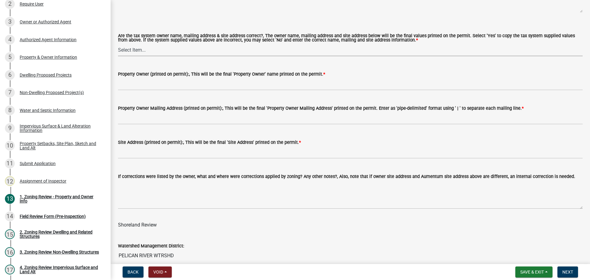
click at [140, 50] on select "Select Item... Yes No" at bounding box center [350, 50] width 465 height 13
click at [118, 44] on select "Select Item... Yes No" at bounding box center [350, 50] width 465 height 13
select select "ab6c2257-4786-48e5-86d0-1194833f57c8"
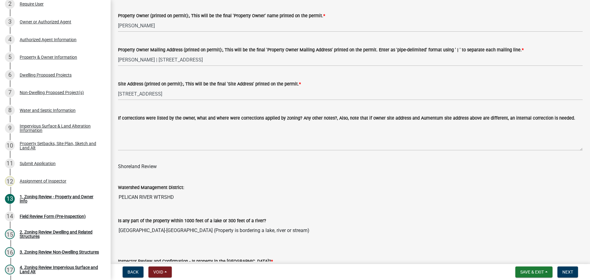
scroll to position [860, 0]
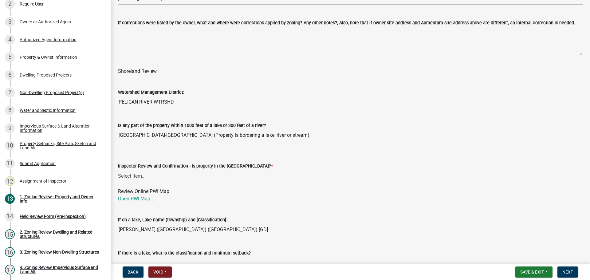
click at [132, 175] on select "Select Item... Within [GEOGRAPHIC_DATA] (SD) Not in [GEOGRAPHIC_DATA] (NOTSL)" at bounding box center [350, 176] width 465 height 13
click at [118, 170] on select "Select Item... Within [GEOGRAPHIC_DATA] (SD) Not in [GEOGRAPHIC_DATA] (NOTSL)" at bounding box center [350, 176] width 465 height 13
select select "de99b201-fb85-4000-88f5-6f49f4ff2101"
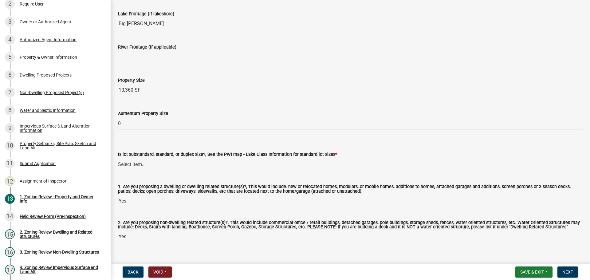
scroll to position [1277, 0]
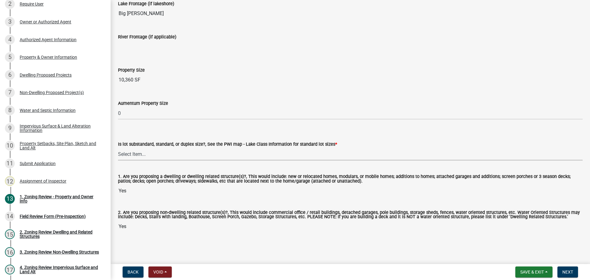
drag, startPoint x: 129, startPoint y: 152, endPoint x: 131, endPoint y: 150, distance: 3.5
click at [129, 152] on select "Select Item... Non-Riparian and not back lot Substandard Non-Riparian Backlot S…" at bounding box center [350, 154] width 465 height 13
click at [118, 148] on select "Select Item... Non-Riparian and not back lot Substandard Non-Riparian Backlot S…" at bounding box center [350, 154] width 465 height 13
select select "8127fafe-56e8-4ce3-b1f8-70ab85aed4eb"
click at [570, 272] on span "Next" at bounding box center [567, 272] width 11 height 5
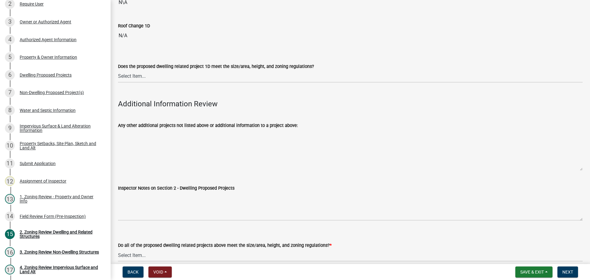
scroll to position [1537, 0]
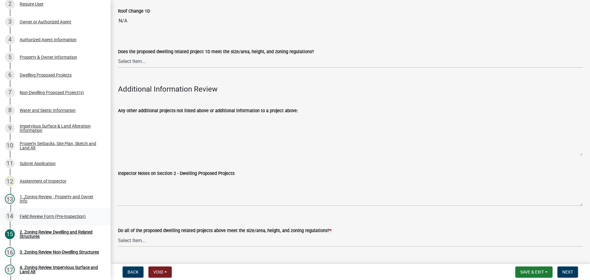
click at [35, 215] on div "Field Review Form (Pre-Inspection)" at bounding box center [53, 216] width 66 height 4
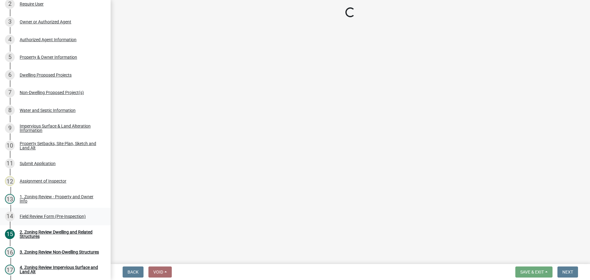
scroll to position [0, 0]
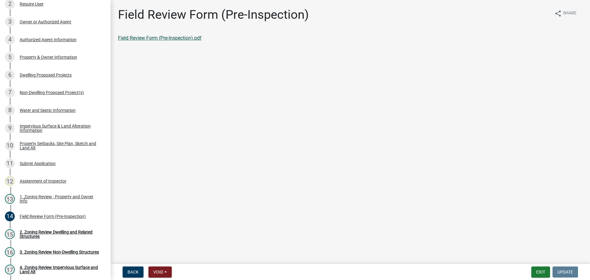
click at [135, 36] on link "Field Review Form (Pre-Inspection).pdf" at bounding box center [160, 38] width 84 height 6
click at [49, 142] on div "Property Setbacks, Site Plan, Sketch and Land Alt" at bounding box center [60, 145] width 81 height 9
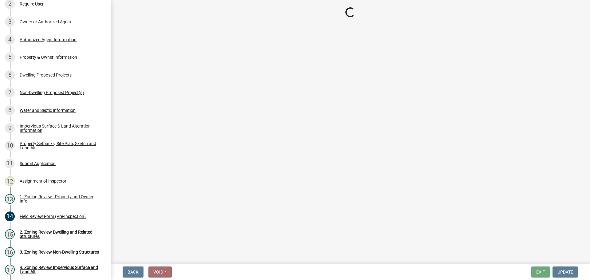
select select "7b13c63f-e699-4112-b373-98fbd28ec536"
select select "2e080c5a-0cc7-4619-8f05-57ce16dac6f0"
select select "b56a4575-9846-47cf-8067-c59a4853da22"
select select "12f785fb-c378-4b18-841c-21c73dc99083"
select select "5c3bc124-316a-4e31-81ed-fa9247a28fef"
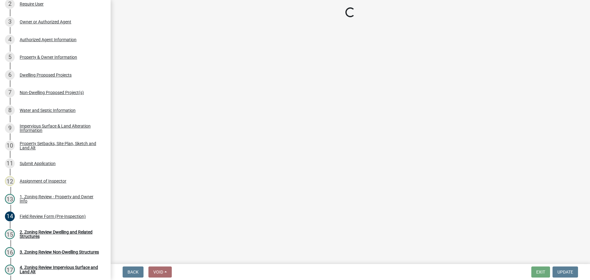
select select "aa6c7ffd-a452-4f17-af46-2abaeaed4180"
select select "5ad4ab64-b44e-481c-9000-9e5907aa74e1"
select select "3ef6ed64-418f-4dfa-9020-48b6b52c6910"
select select "c8b8ea71-7088-4e87-a493-7bc88cc2835b"
select select "a4ce8fad-3c47-4e2b-9375-28a8f2ee630b"
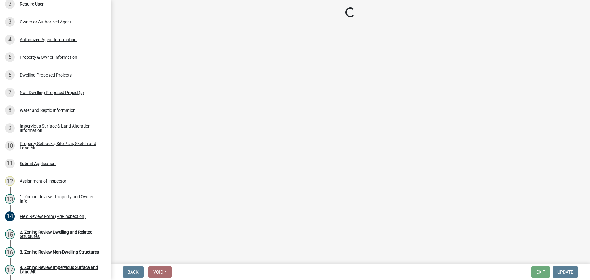
select select "19d13e65-c93d-443e-910a-7a17299544cc"
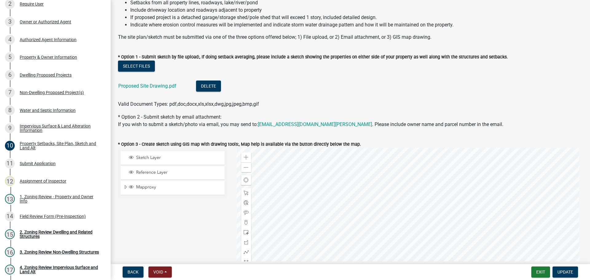
scroll to position [154, 0]
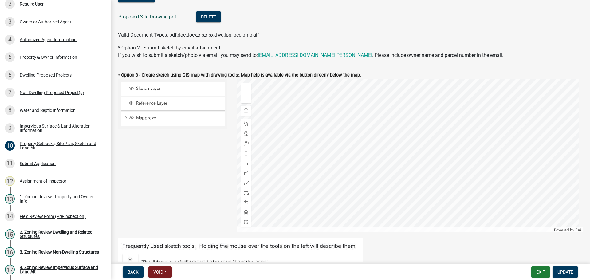
click at [142, 16] on link "Proposed Site Drawing.pdf" at bounding box center [147, 17] width 58 height 6
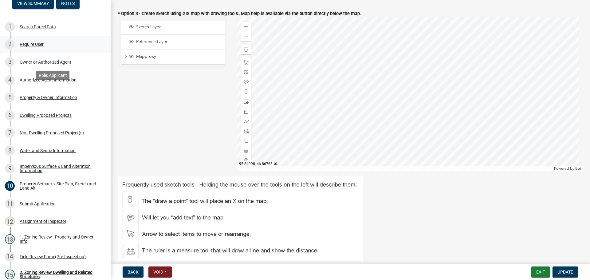
scroll to position [0, 0]
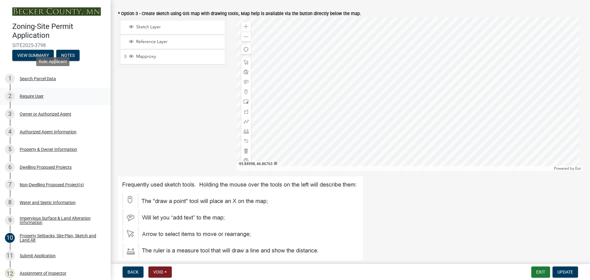
drag, startPoint x: 39, startPoint y: 77, endPoint x: 41, endPoint y: 88, distance: 11.5
click at [39, 77] on div "Search Parcel Data" at bounding box center [38, 79] width 36 height 4
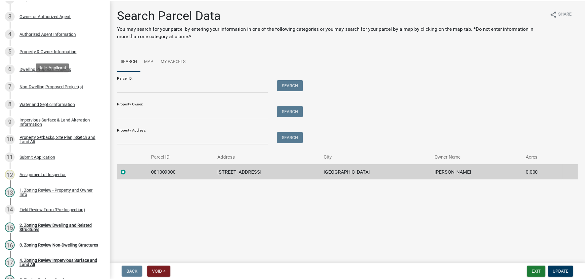
scroll to position [154, 0]
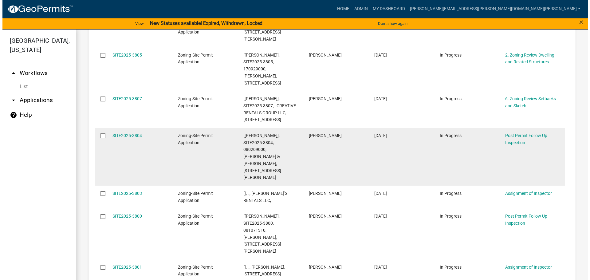
scroll to position [307, 0]
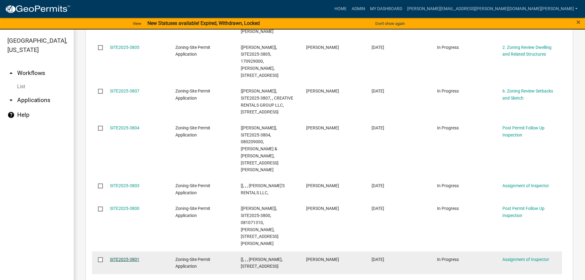
click at [130, 257] on link "SITE2025-3801" at bounding box center [125, 259] width 30 height 5
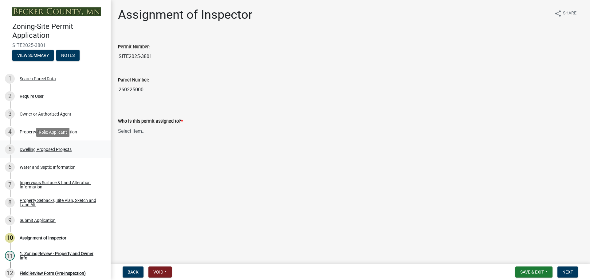
click at [33, 147] on div "Dwelling Proposed Projects" at bounding box center [46, 149] width 52 height 4
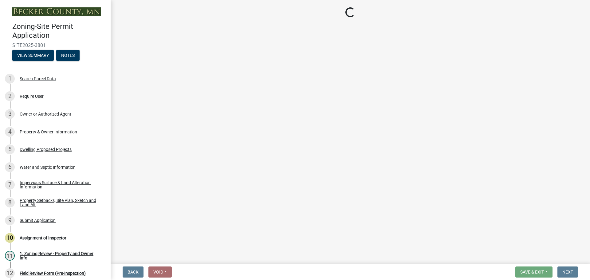
select select "5b8abcc6-67f7-49fb-8f25-c295ccc2b339"
select select "566f81cc-4b3f-4ecb-9f16-a2b313352c61"
select select "4f5e2784-8c40-49a3-b0e9-8f1a3cbab4f4"
select select "a045e8de-0125-48b5-a52c-0705e3235ca5"
select select "ebb33175-329d-4f8e-9ee0-a71ca57f3362"
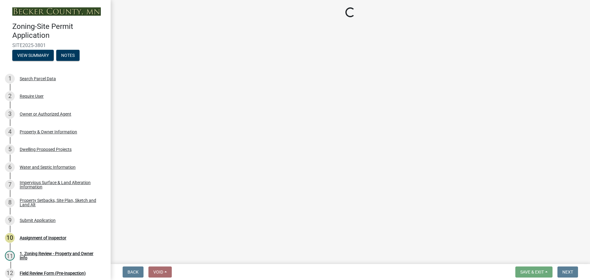
select select "b63d75fc-5f3c-4949-bc5e-b7a1b42903a6"
select select "11c1c089-3b44-43c0-9549-3c9eeea2451f"
select select "781a3532-4308-48f8-bcde-e97c9fab42cb"
select select "abf7f47e-a3c5-4a81-831e-70160d1653ae"
select select "ab9119d1-7da9-49c4-9fac-8c142204c89d"
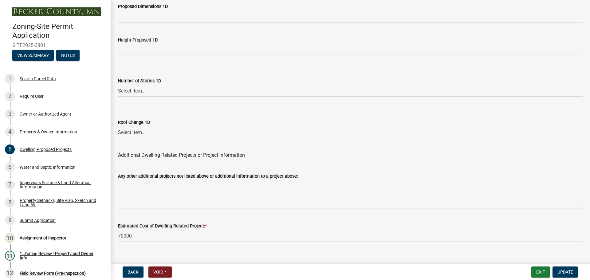
scroll to position [1474, 0]
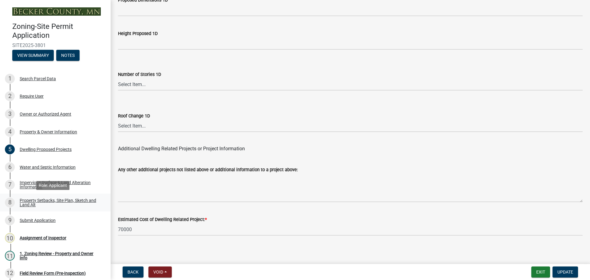
click at [40, 200] on div "Property Setbacks, Site Plan, Sketch and Land Alt" at bounding box center [60, 202] width 81 height 9
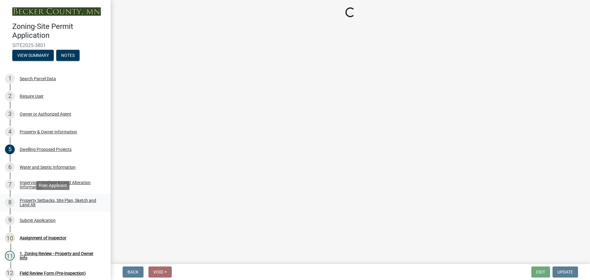
select select "d89fbfa0-1150-4954-b91c-9d482c9530a3"
select select "b56a4575-9846-47cf-8067-c59a4853da22"
select select "e8ab2dc3-aa3f-46f3-9b4a-37eb25ad84af"
select select "28f6c7b2-2b88-4425-ae15-f67110f778a7"
select select "c8b8ea71-7088-4e87-a493-7bc88cc2835b"
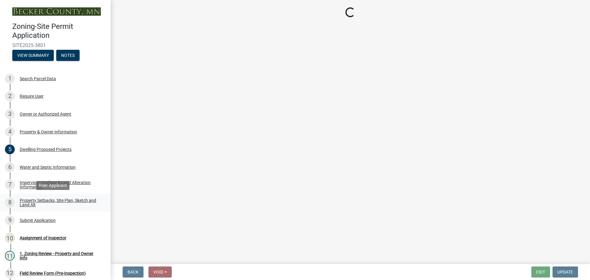
select select "133211ff-91ce-4a0a-9235-b48a7e2069a0"
select select "19d13e65-c93d-443e-910a-7a17299544cc"
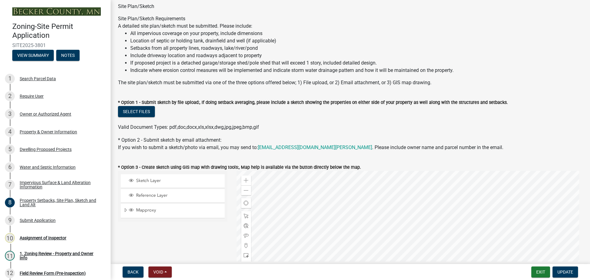
scroll to position [123, 0]
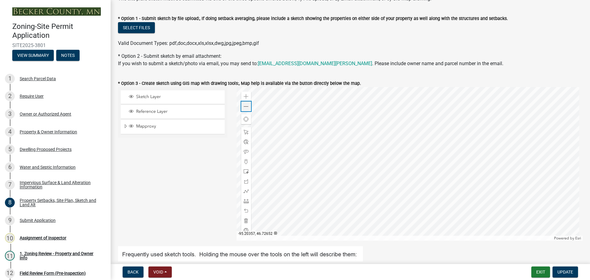
click at [247, 106] on span at bounding box center [246, 106] width 5 height 5
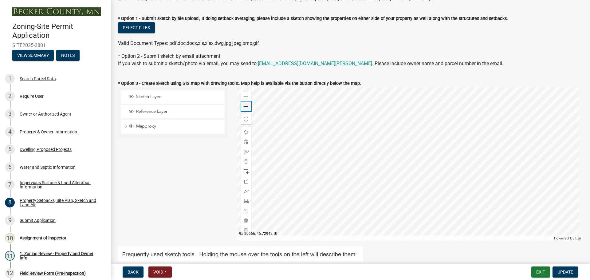
scroll to position [92, 0]
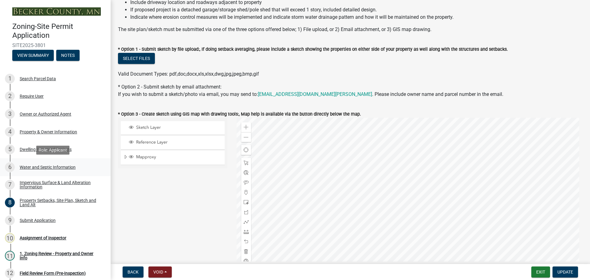
click at [50, 165] on div "Water and Septic Information" at bounding box center [48, 167] width 56 height 4
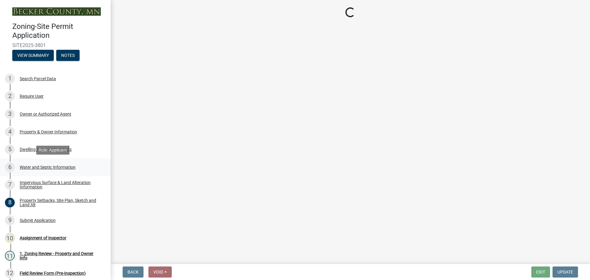
select select "295c6ba3-00c2-4229-aea3-8b4be6316de8"
select select "bb0103e2-6f27-4335-a860-183be8d3b6e1"
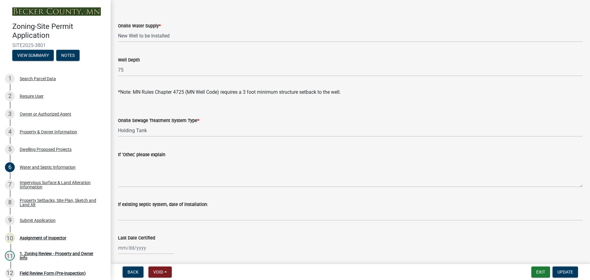
scroll to position [123, 0]
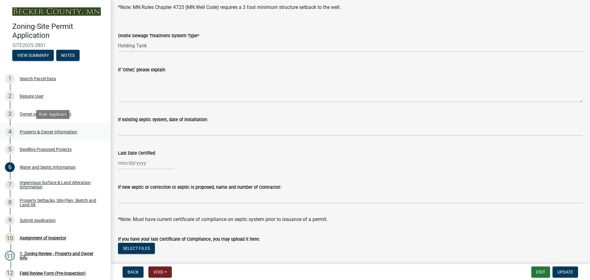
click at [49, 130] on div "Property & Owner Information" at bounding box center [48, 132] width 57 height 4
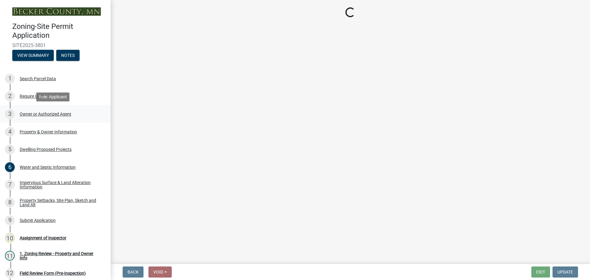
select select "aea05cec-4b30-44a4-8e5c-9d9ca1404b75"
select select "f87eba17-8ed9-4ad8-aefc-fe36a3f3544b"
select select "393a978c-6bd5-4cb2-a6a0-db6feb8732b8"
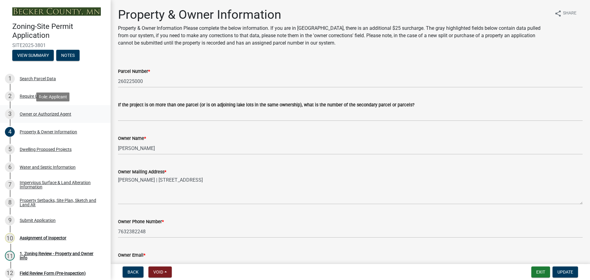
click at [38, 113] on div "Owner or Authorized Agent" at bounding box center [46, 114] width 52 height 4
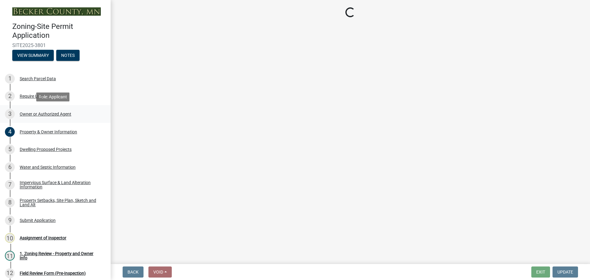
select select "3c674549-ed69-405f-b795-9fa3f7d47d9d"
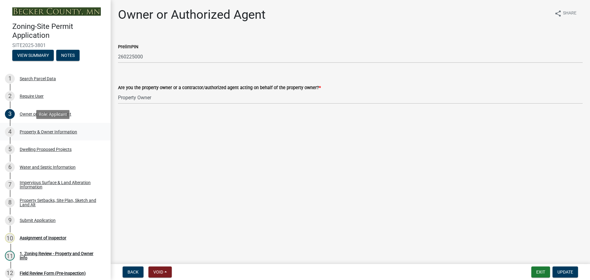
click at [42, 130] on div "Property & Owner Information" at bounding box center [48, 132] width 57 height 4
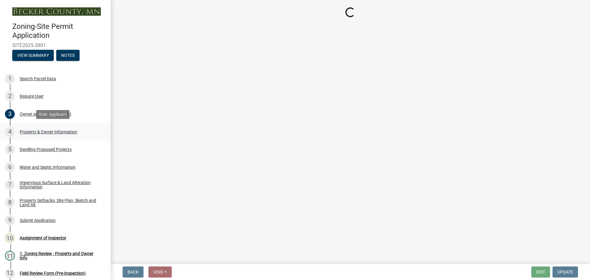
select select "aea05cec-4b30-44a4-8e5c-9d9ca1404b75"
select select "f87eba17-8ed9-4ad8-aefc-fe36a3f3544b"
select select "393a978c-6bd5-4cb2-a6a0-db6feb8732b8"
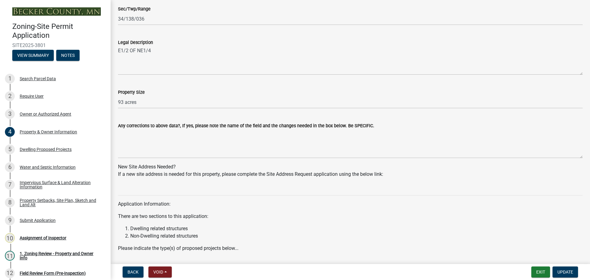
scroll to position [430, 0]
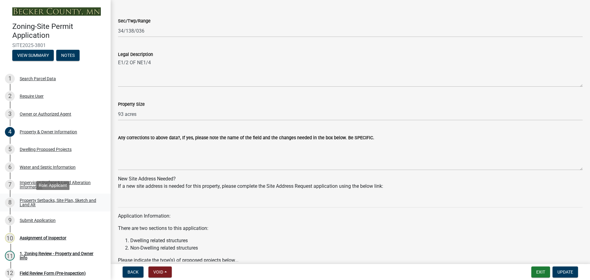
click at [47, 200] on div "Property Setbacks, Site Plan, Sketch and Land Alt" at bounding box center [60, 202] width 81 height 9
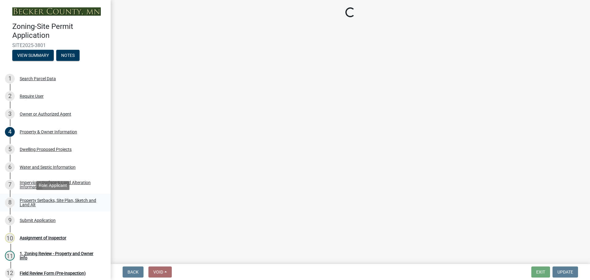
select select "d89fbfa0-1150-4954-b91c-9d482c9530a3"
select select "b56a4575-9846-47cf-8067-c59a4853da22"
select select "e8ab2dc3-aa3f-46f3-9b4a-37eb25ad84af"
select select "28f6c7b2-2b88-4425-ae15-f67110f778a7"
select select "c8b8ea71-7088-4e87-a493-7bc88cc2835b"
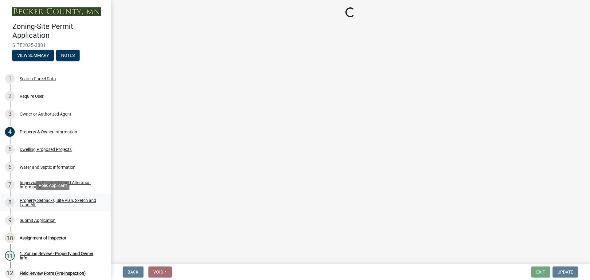
select select "133211ff-91ce-4a0a-9235-b48a7e2069a0"
select select "19d13e65-c93d-443e-910a-7a17299544cc"
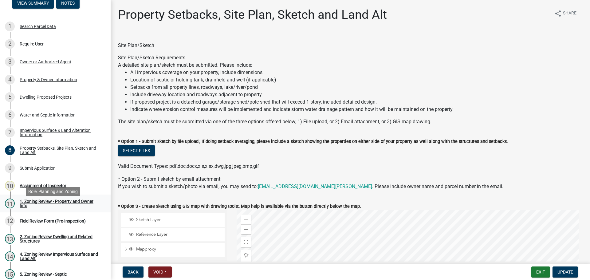
scroll to position [42, 0]
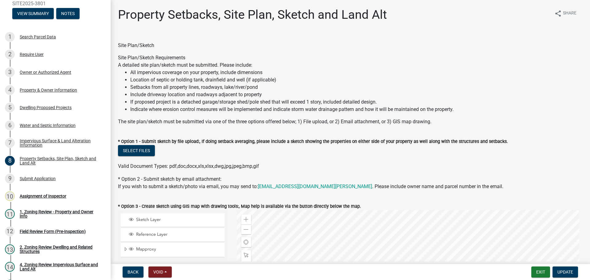
click at [435, 160] on ul at bounding box center [350, 160] width 465 height 5
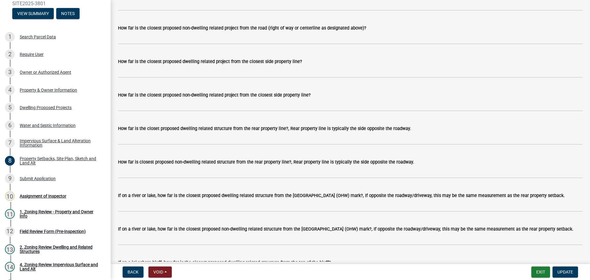
scroll to position [1229, 0]
